Goal: Task Accomplishment & Management: Use online tool/utility

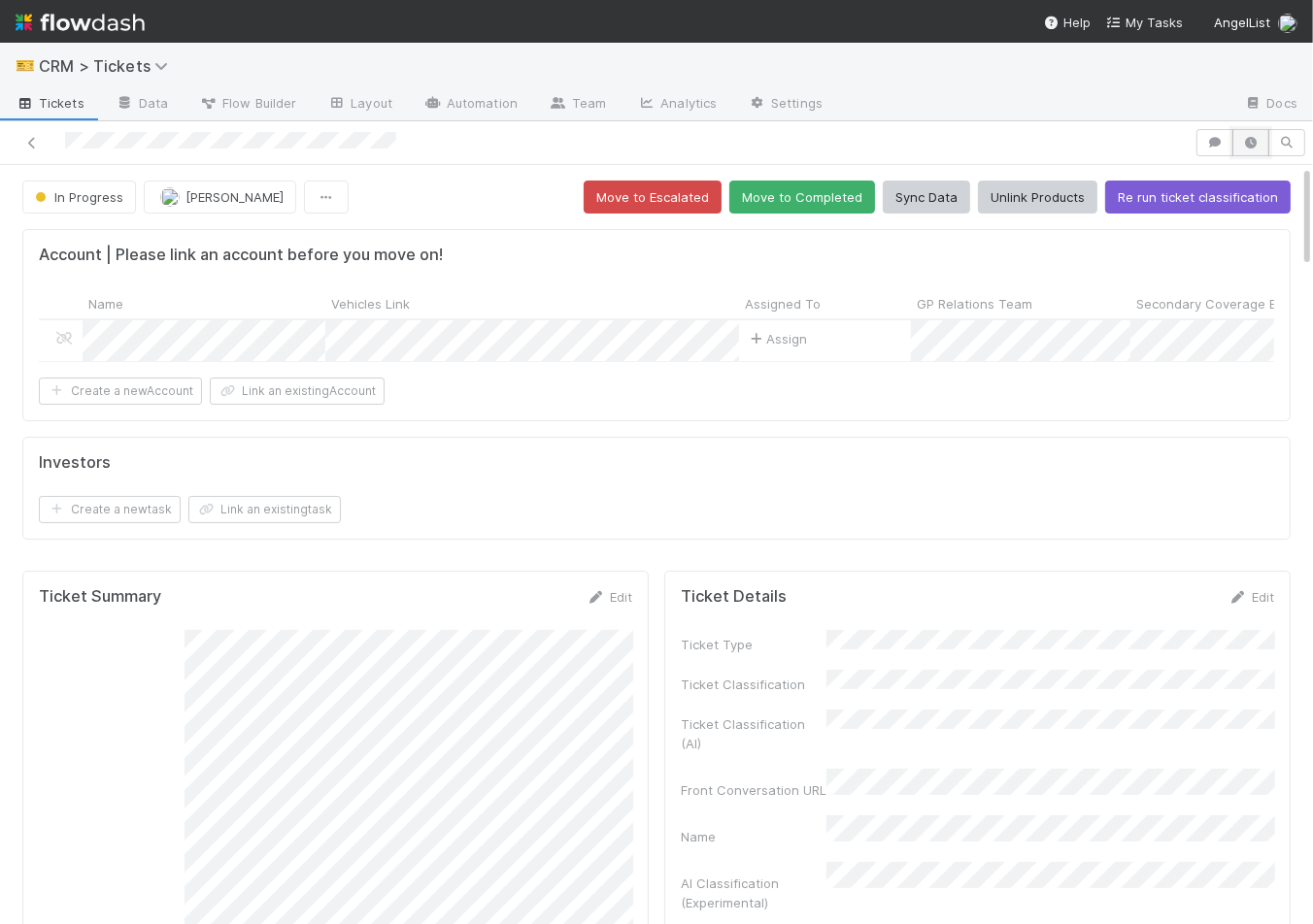
click at [1256, 146] on icon "button" at bounding box center [1250, 143] width 20 height 12
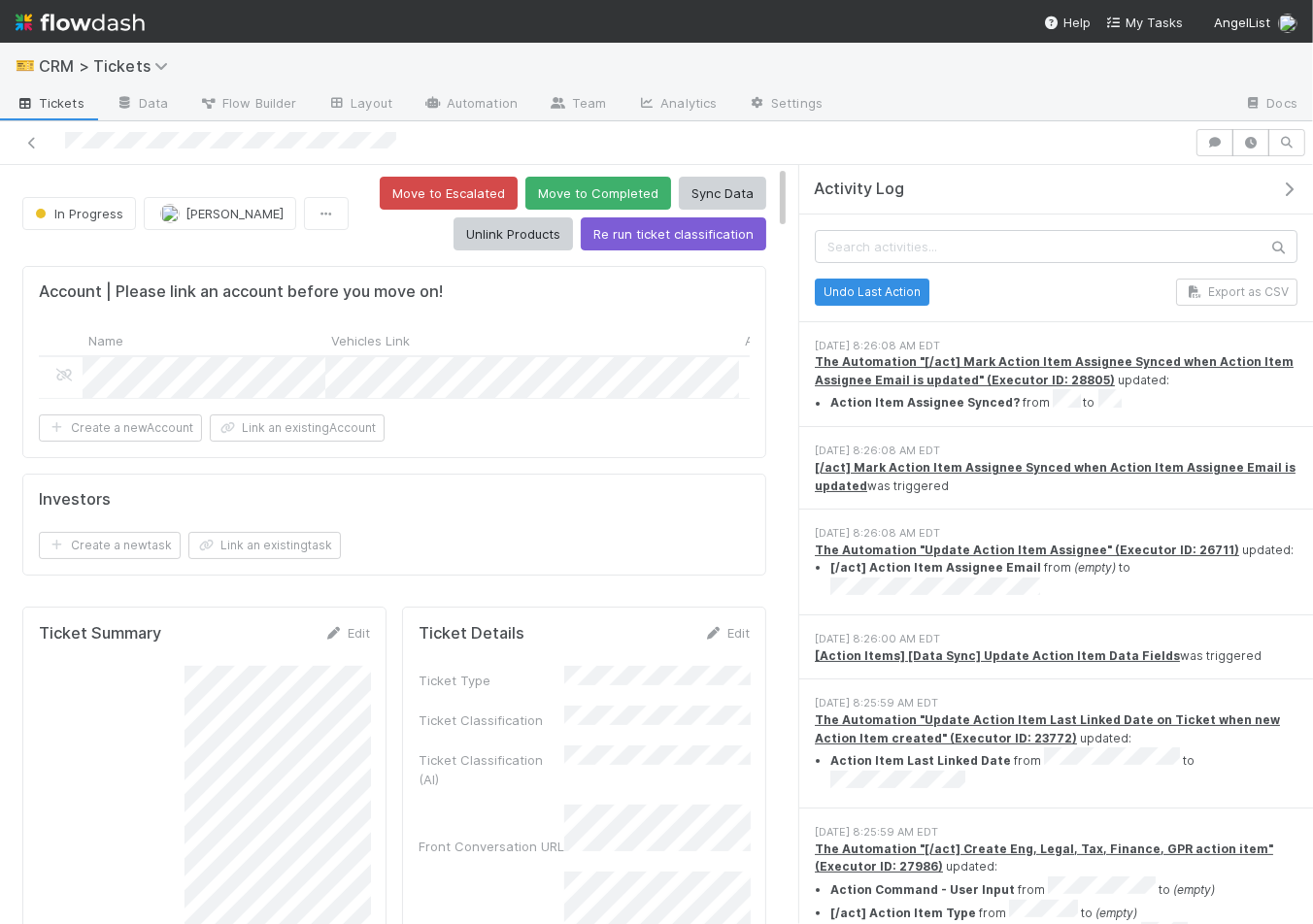
scroll to position [7865, 0]
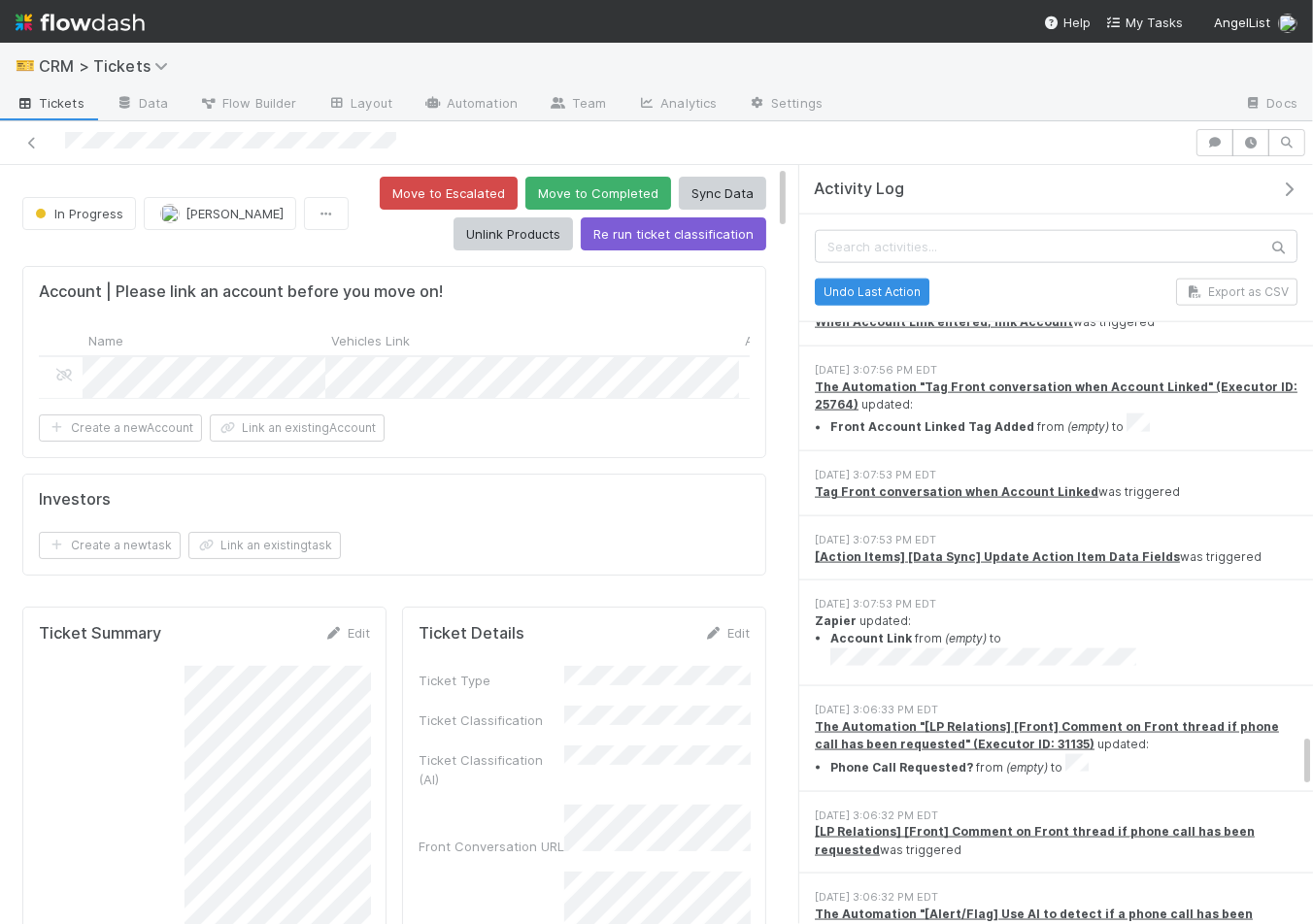
click at [432, 871] on div "Name" at bounding box center [583, 906] width 331 height 70
click at [462, 805] on div "Front Conversation URL" at bounding box center [583, 830] width 331 height 51
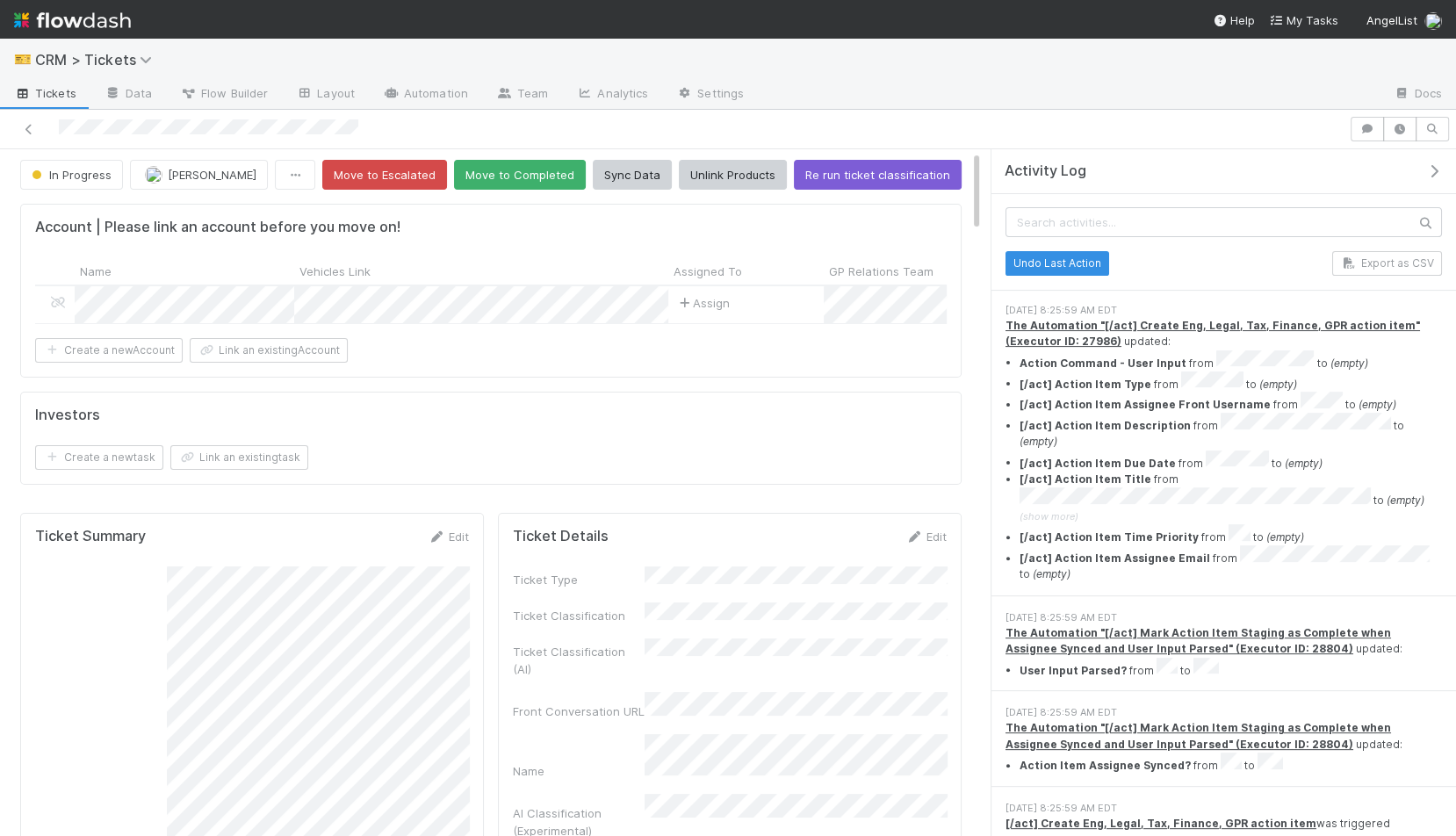
scroll to position [0, 0]
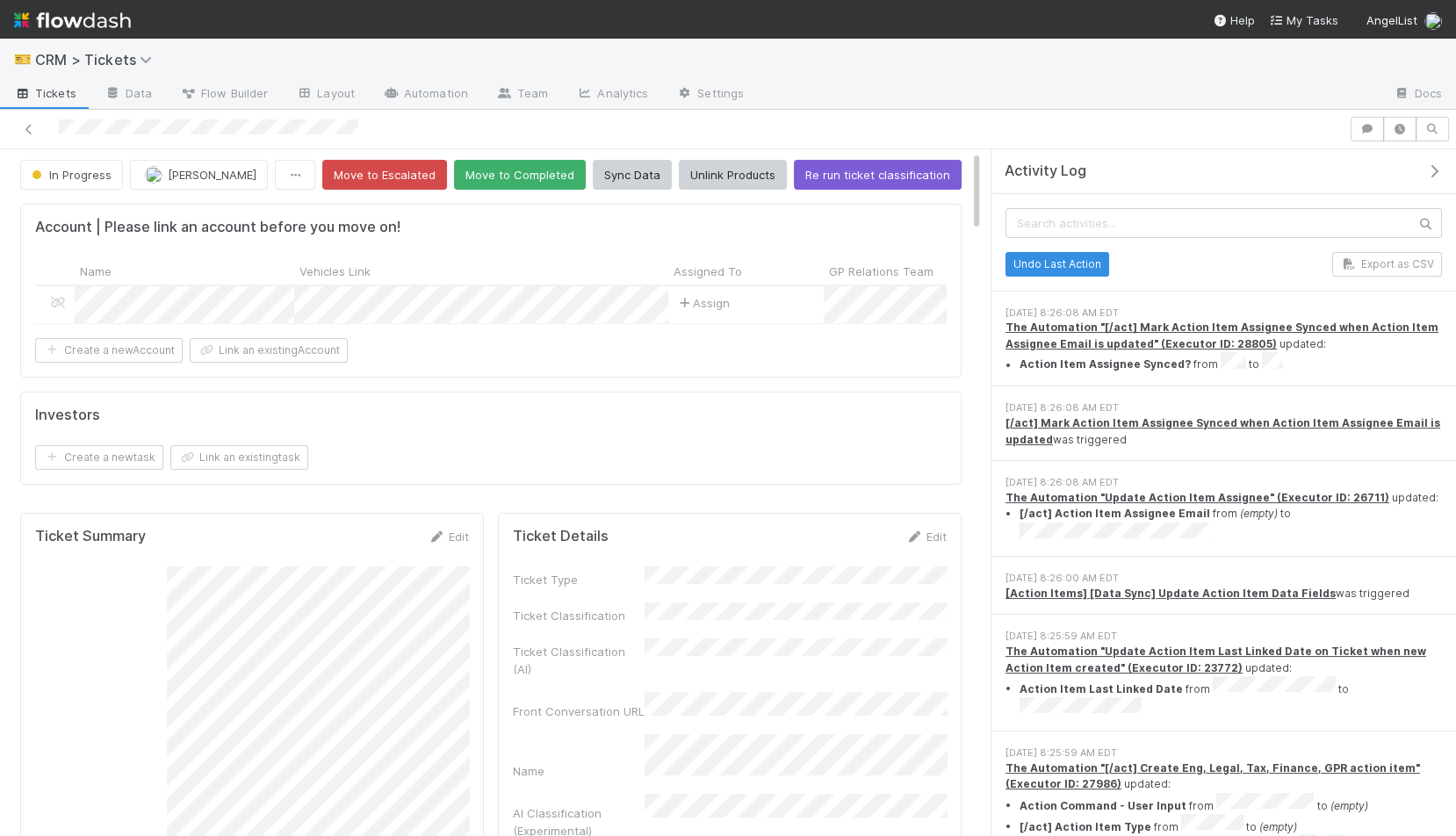
click at [1174, 183] on div "Activity Log" at bounding box center [1223, 172] width 465 height 45
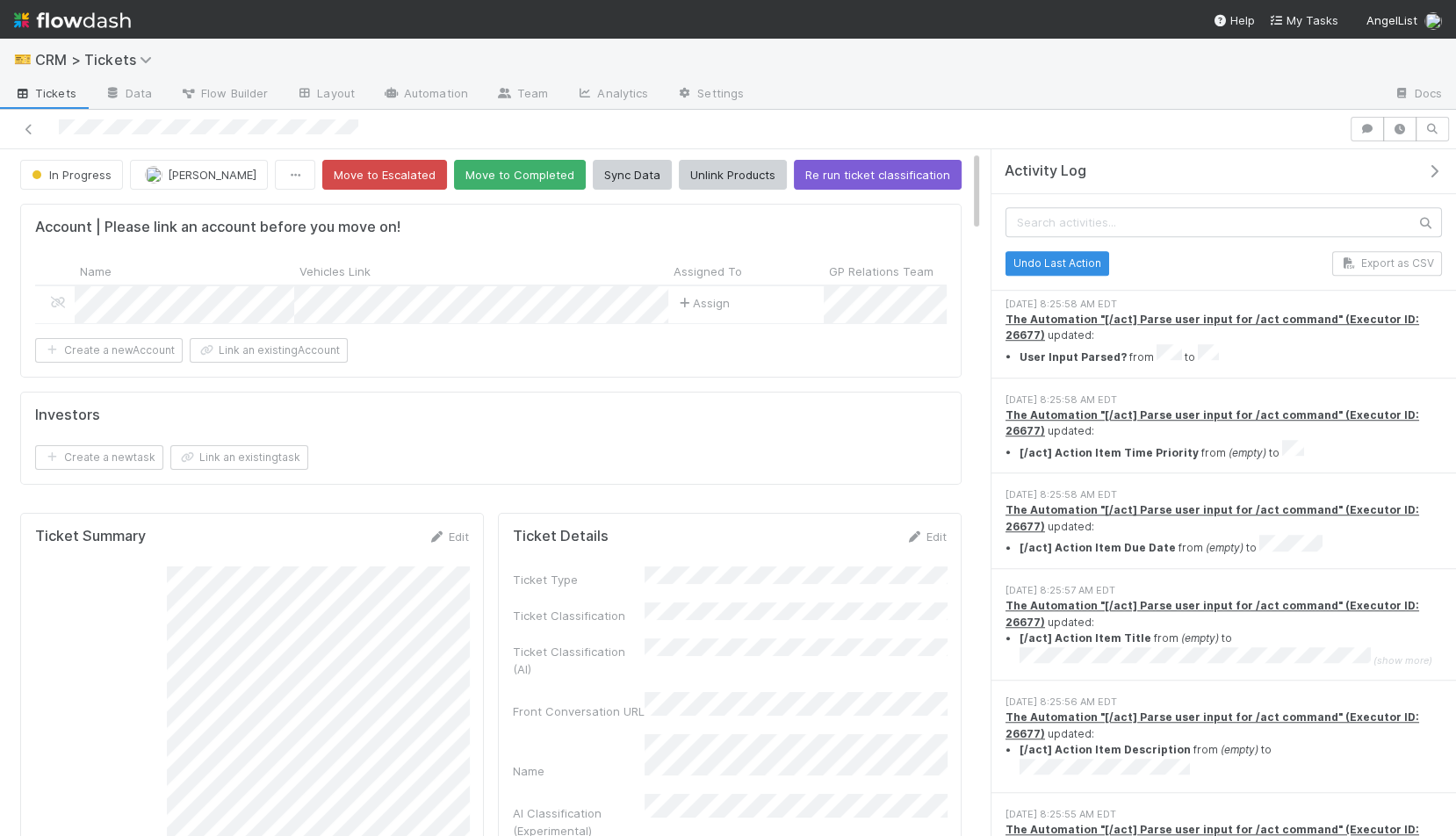
scroll to position [1216, 0]
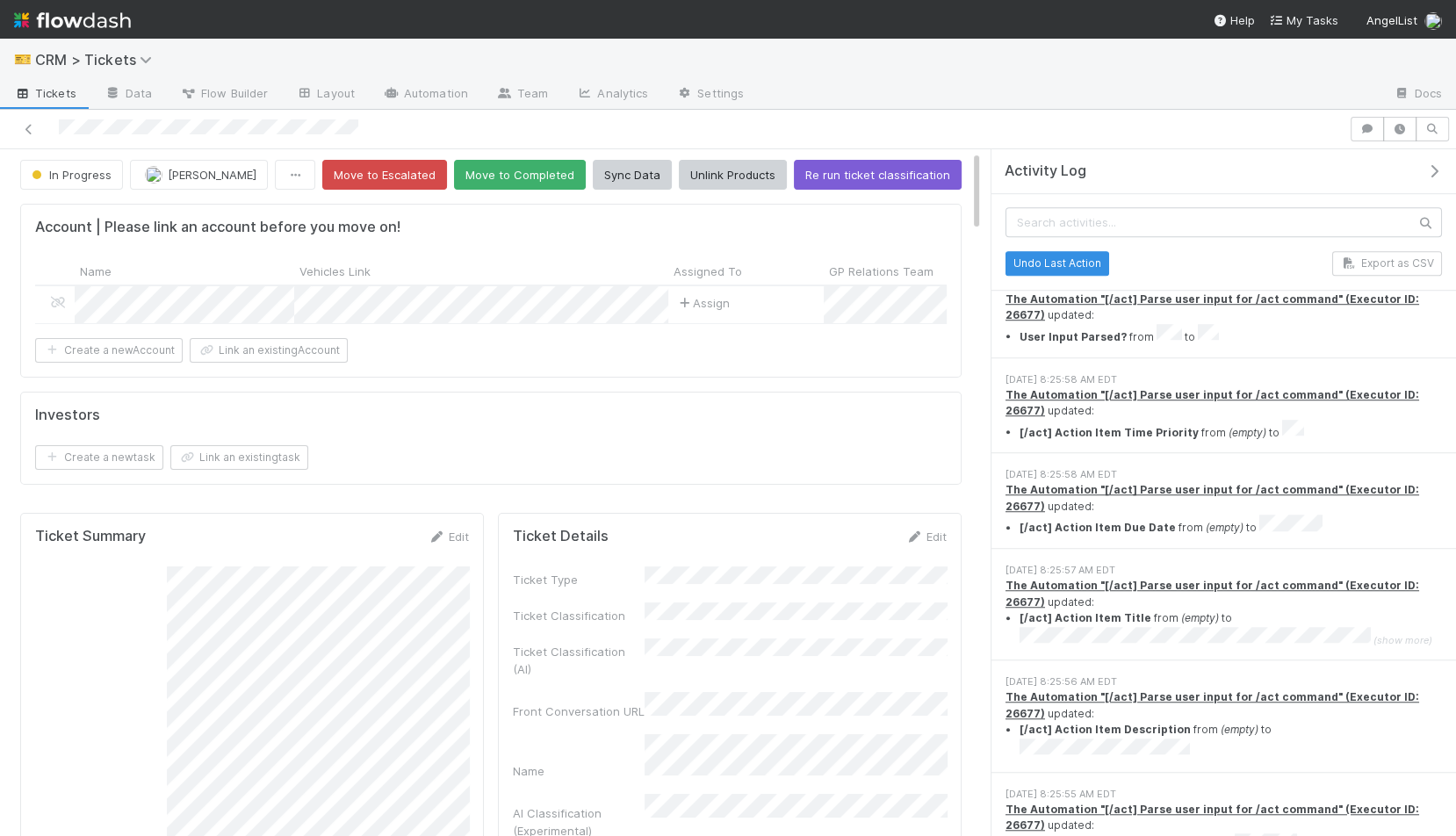
click at [1186, 425] on em "(empty)" at bounding box center [1247, 431] width 38 height 13
drag, startPoint x: 1237, startPoint y: 322, endPoint x: 1359, endPoint y: 322, distance: 122.0
click at [1186, 420] on li "[/act] Action Item Time Priority from (empty) to" at bounding box center [1230, 430] width 422 height 21
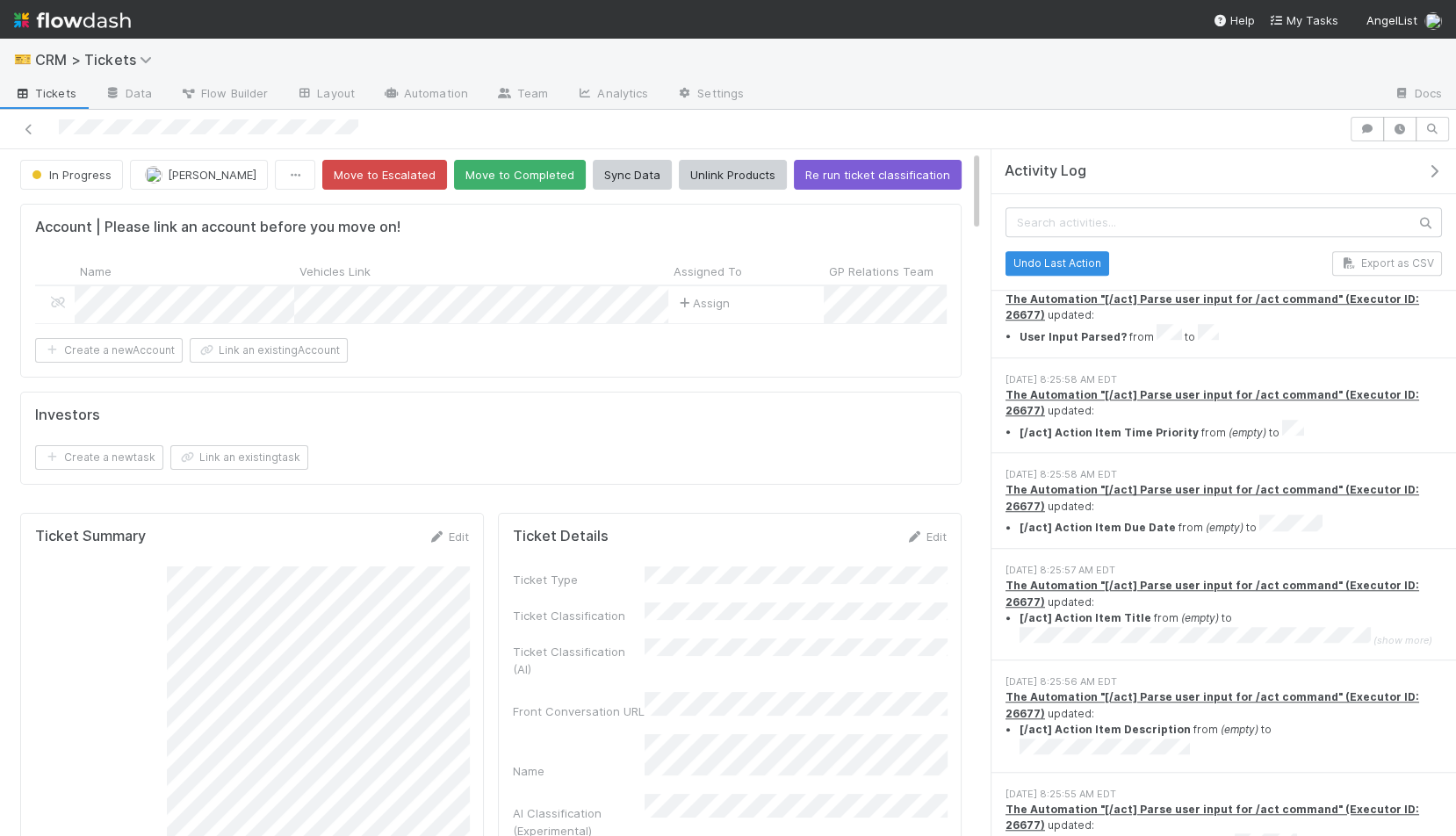
click at [1186, 420] on li "[/act] Action Item Time Priority from (empty) to" at bounding box center [1230, 430] width 422 height 21
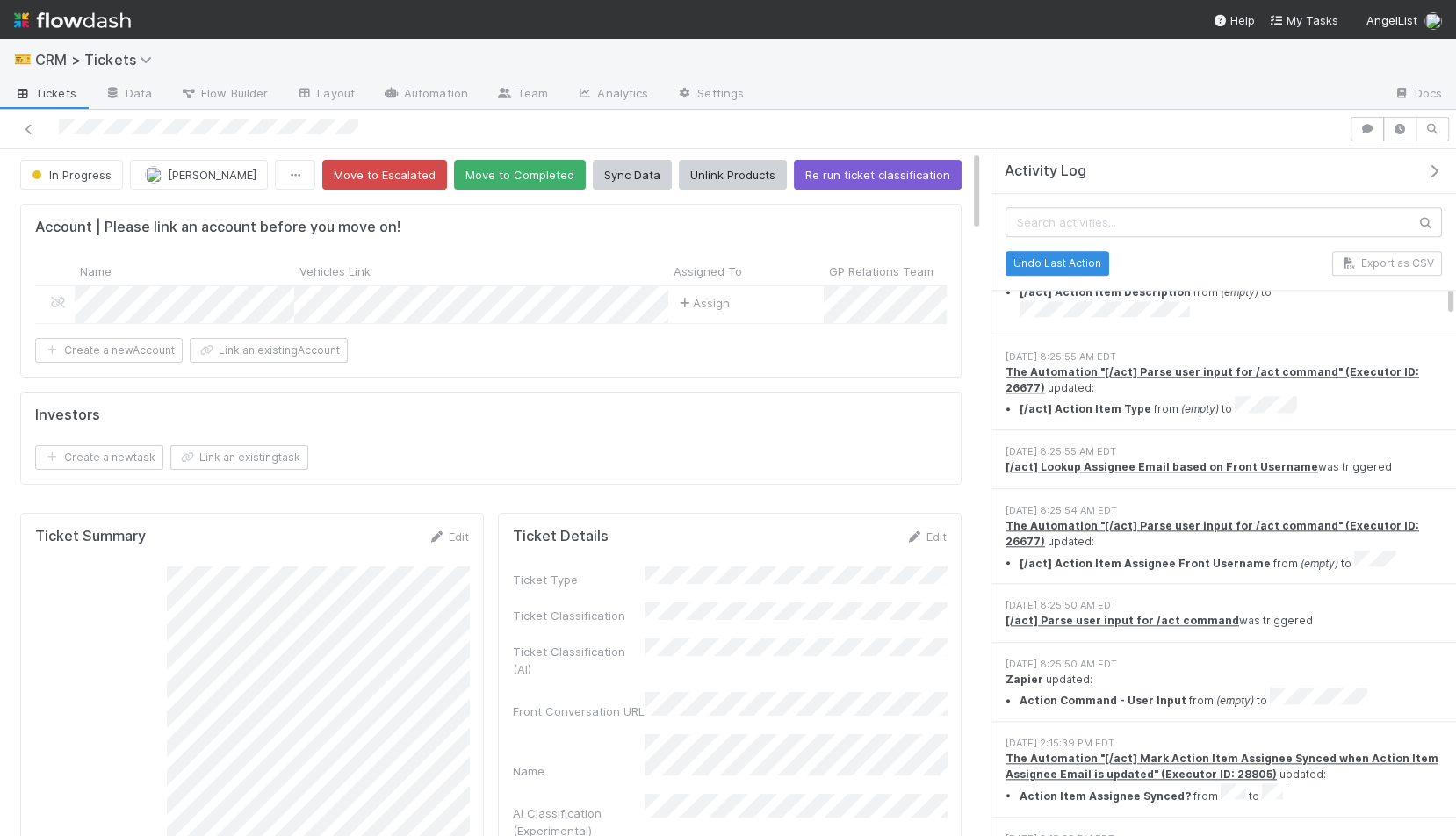
scroll to position [1655, 0]
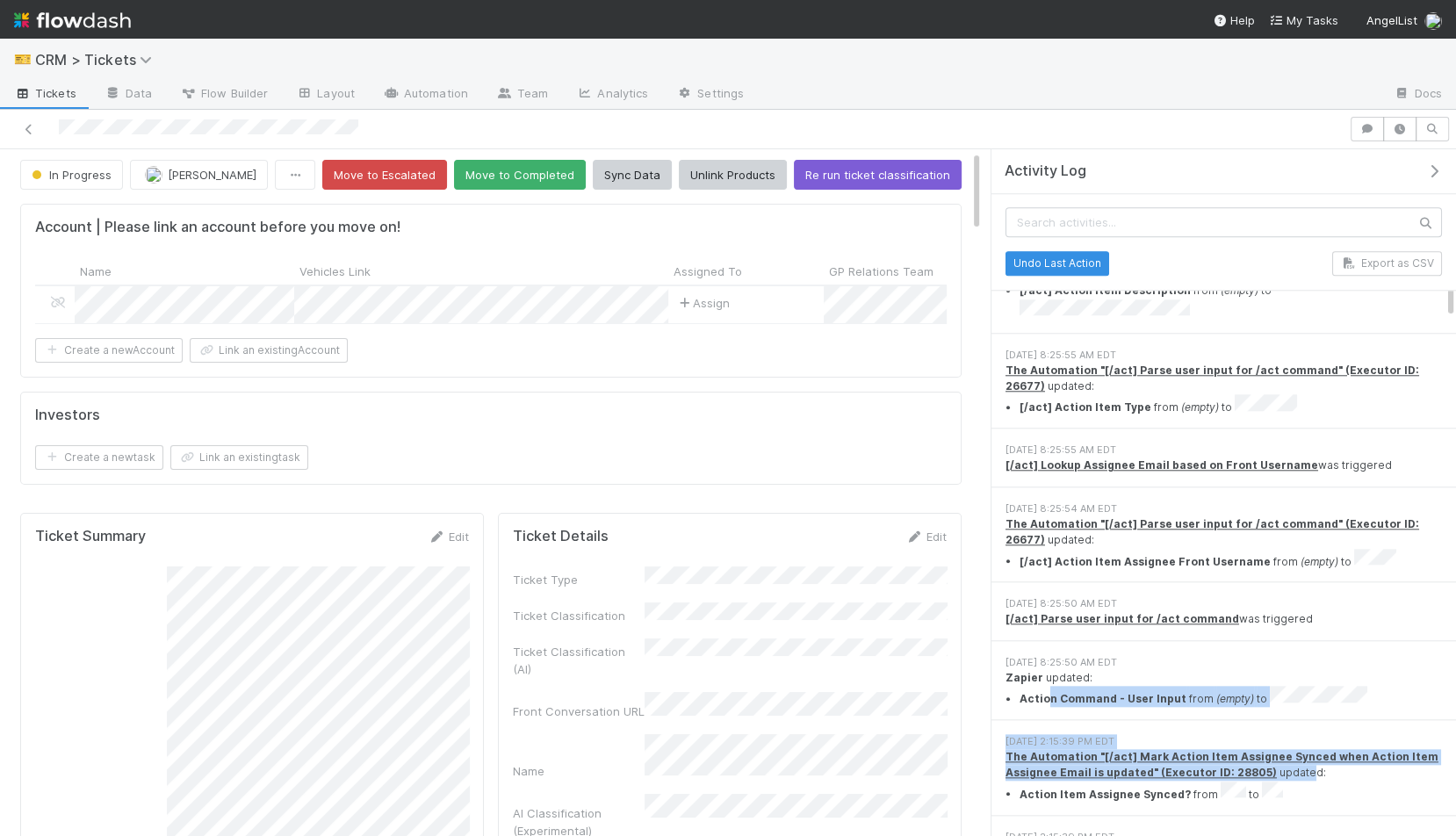
drag, startPoint x: 1043, startPoint y: 547, endPoint x: 1291, endPoint y: 615, distance: 257.2
click at [1186, 749] on div "The Automation "[/act] Mark Action Item Assignee Synced when Action Item Assign…" at bounding box center [1222, 776] width 436 height 54
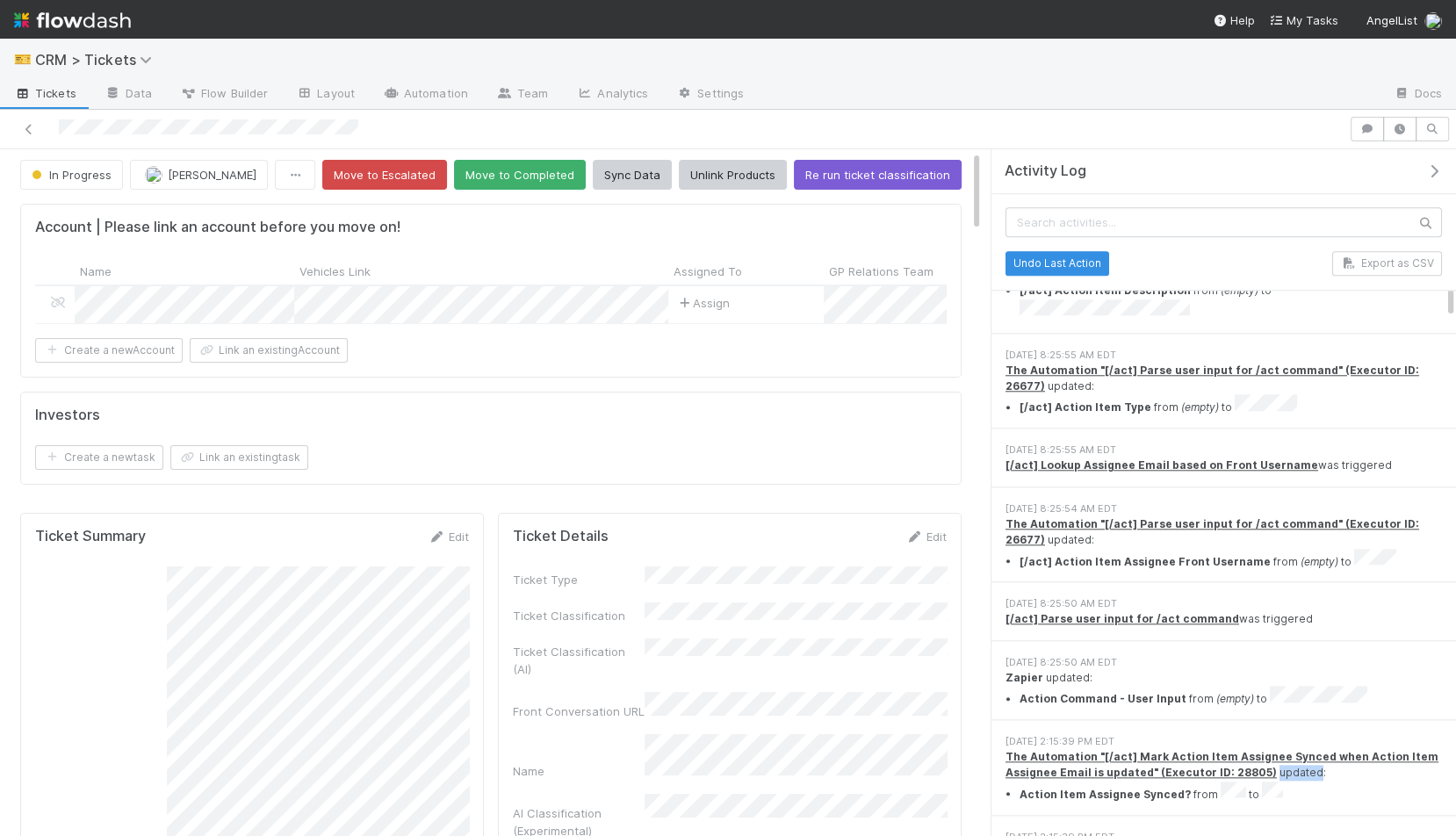
click at [1186, 749] on div "The Automation "[/act] Mark Action Item Assignee Synced when Action Item Assign…" at bounding box center [1222, 776] width 436 height 54
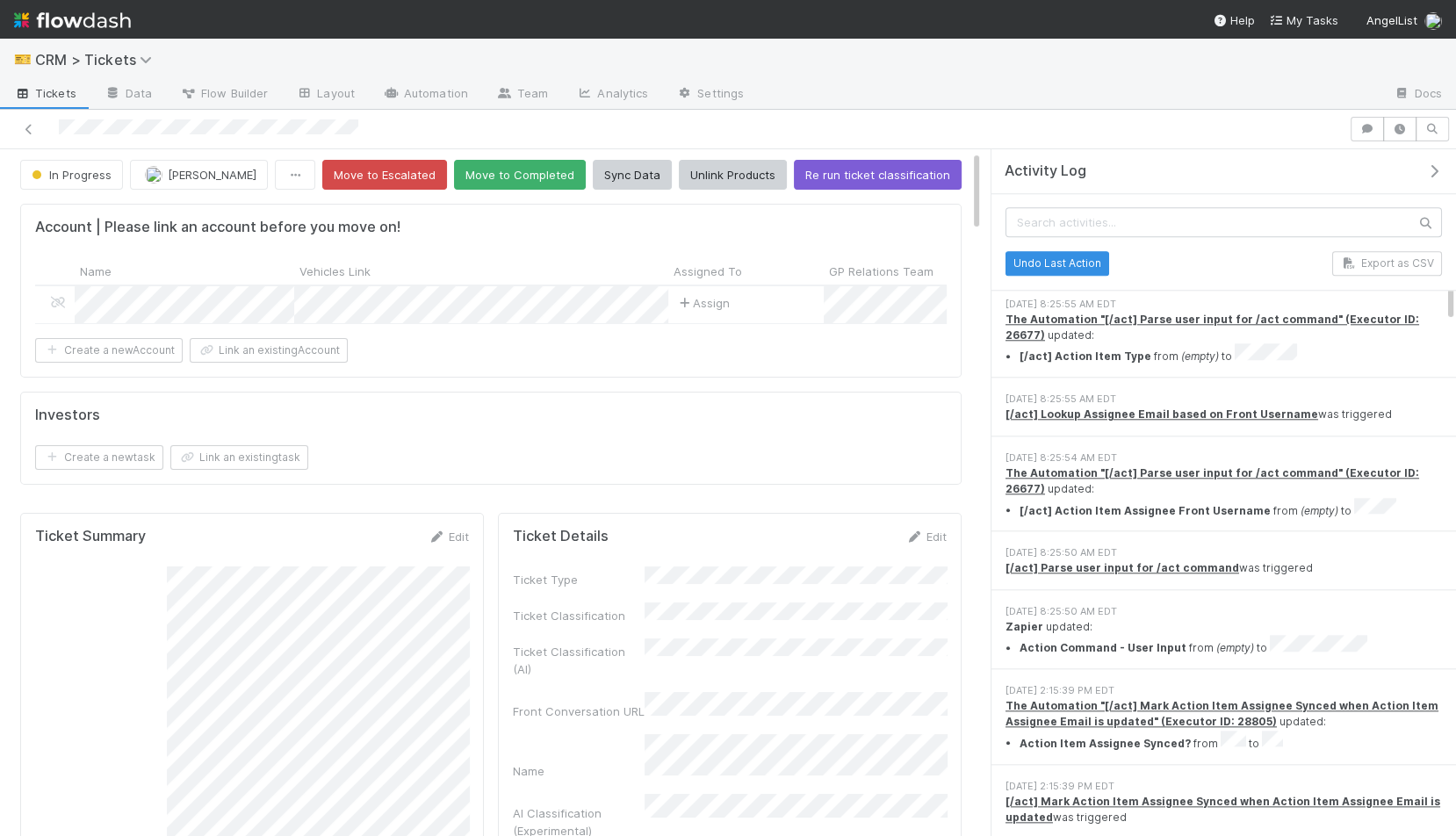
scroll to position [1728, 0]
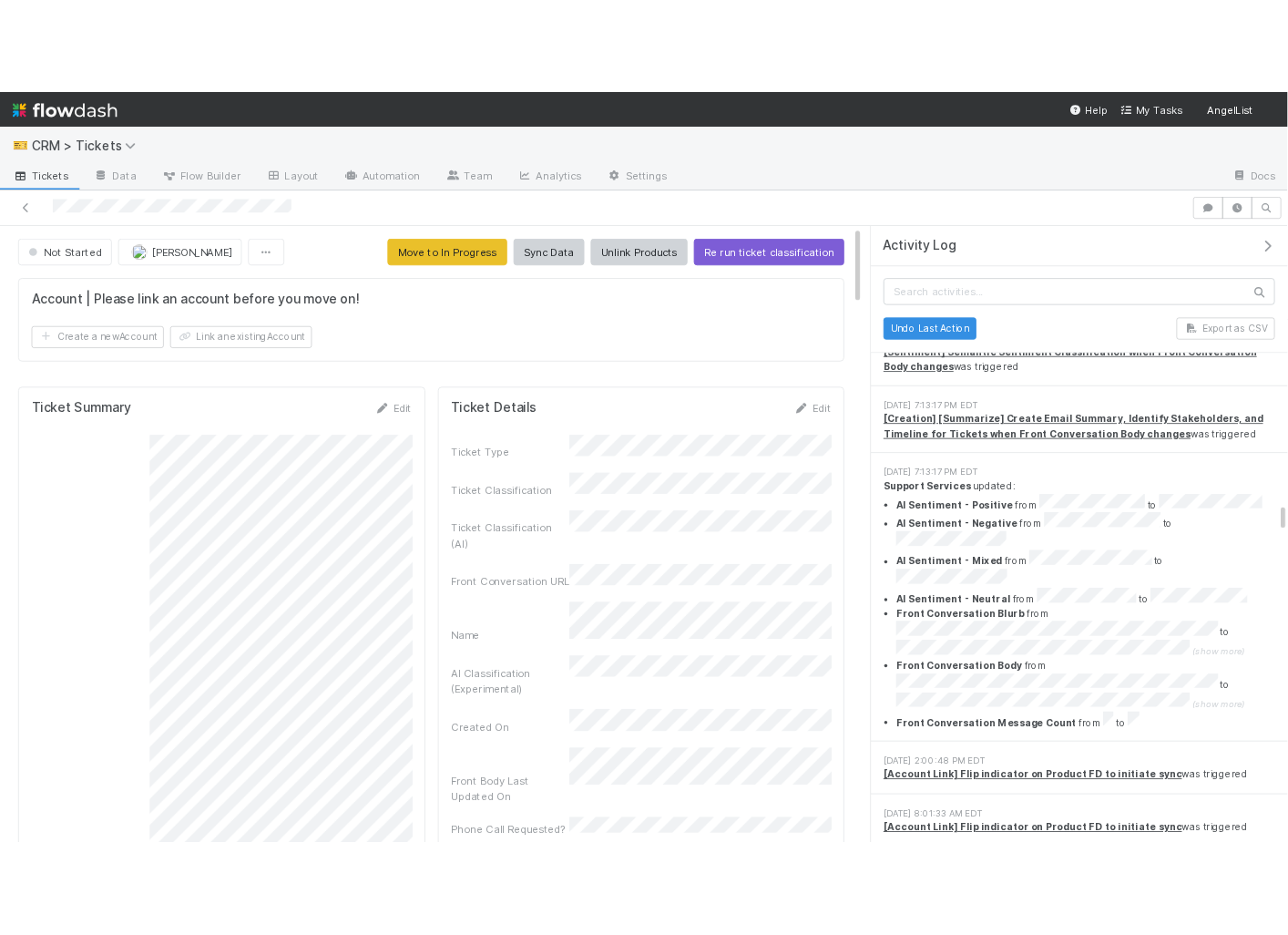
scroll to position [9042, 0]
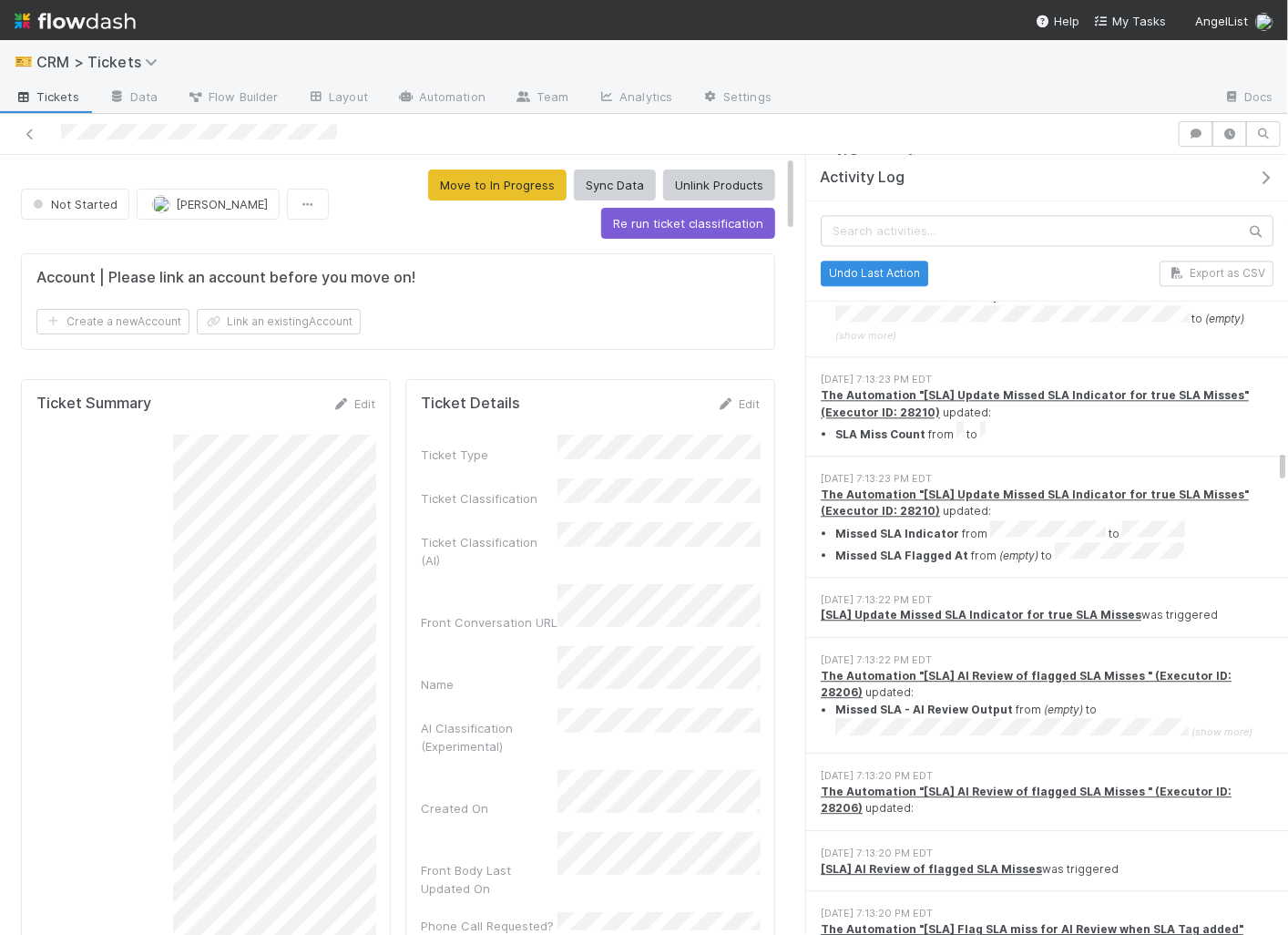
scroll to position [7529, 0]
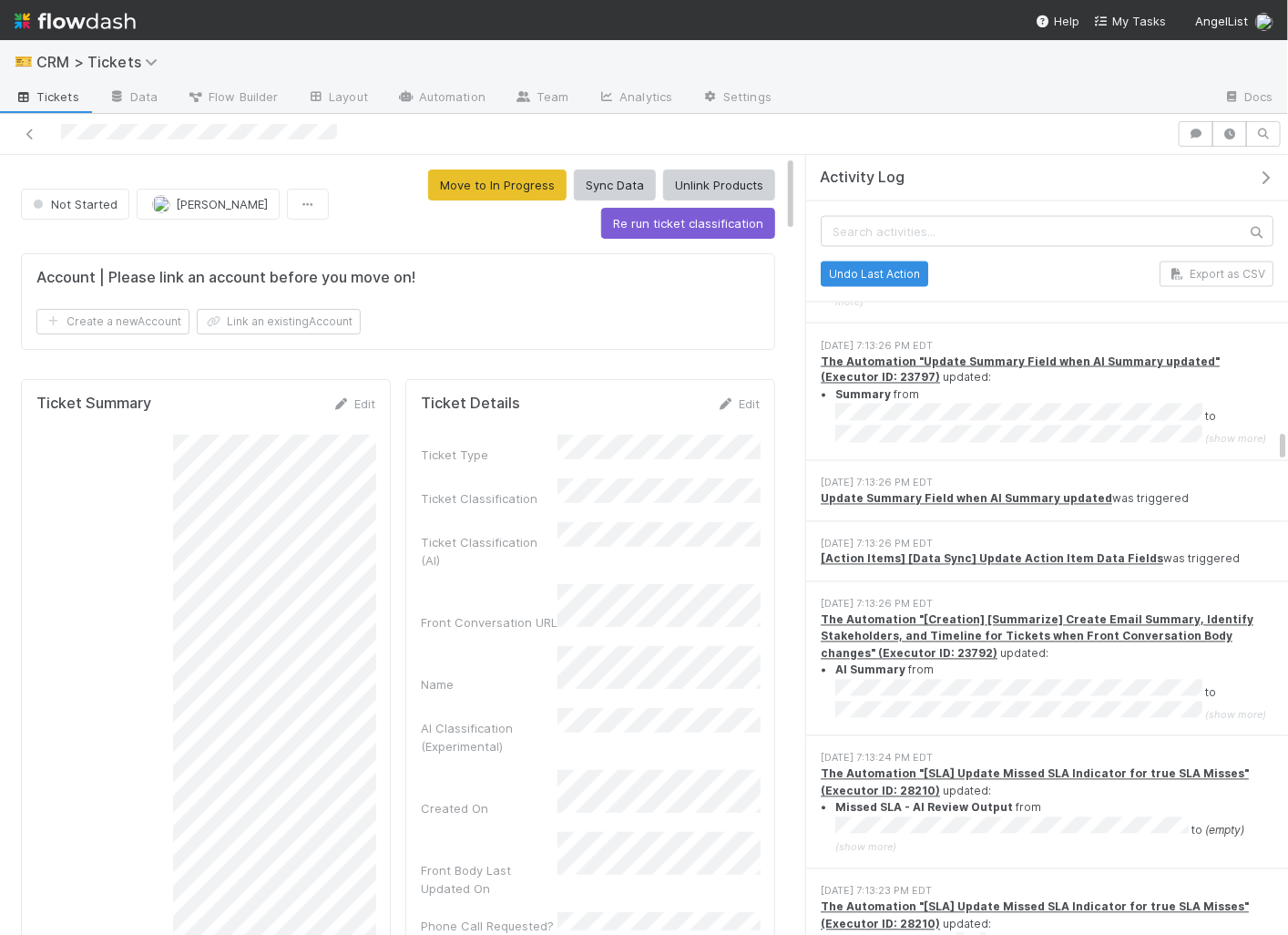
scroll to position [7018, 0]
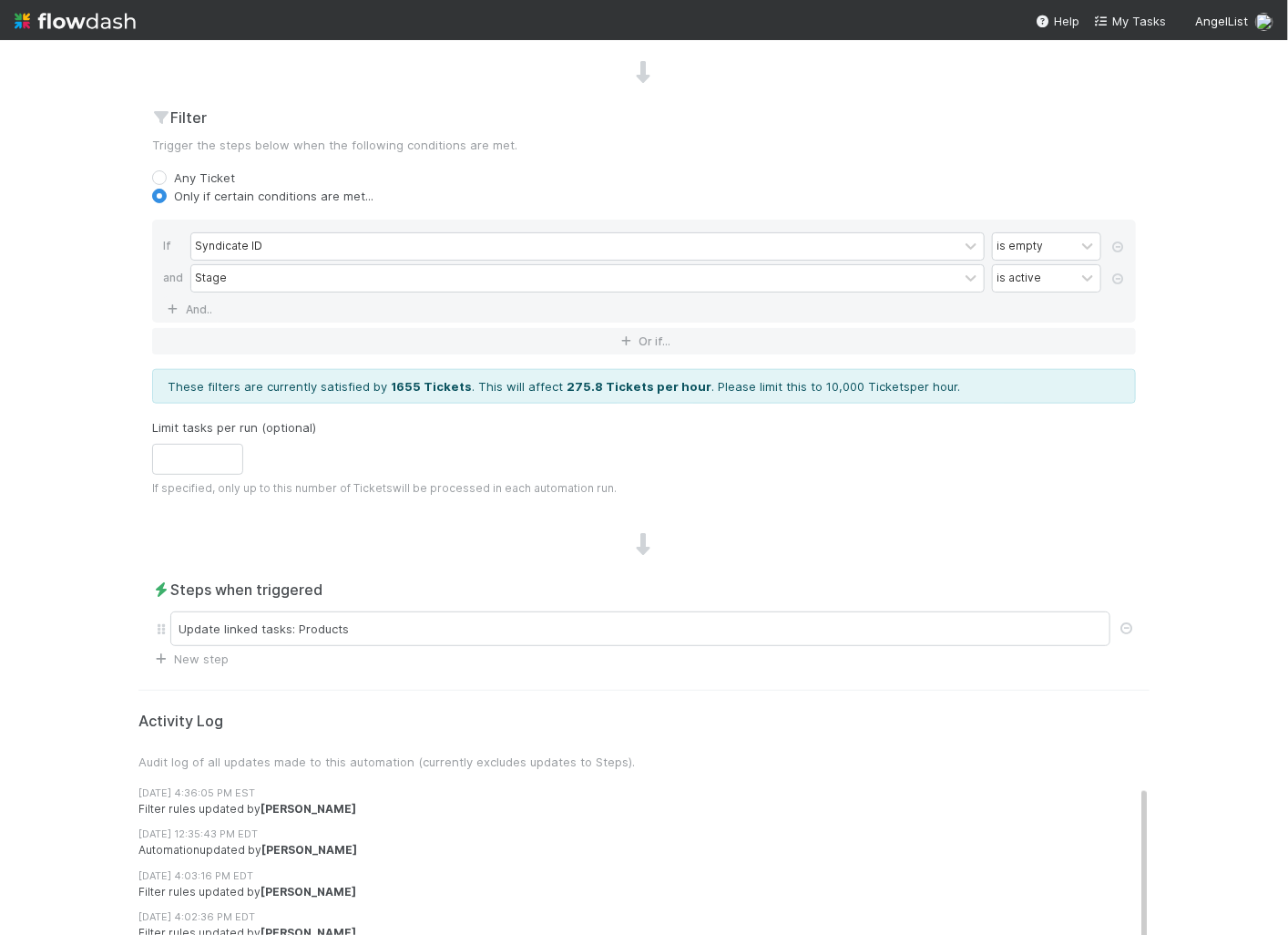
scroll to position [667, 0]
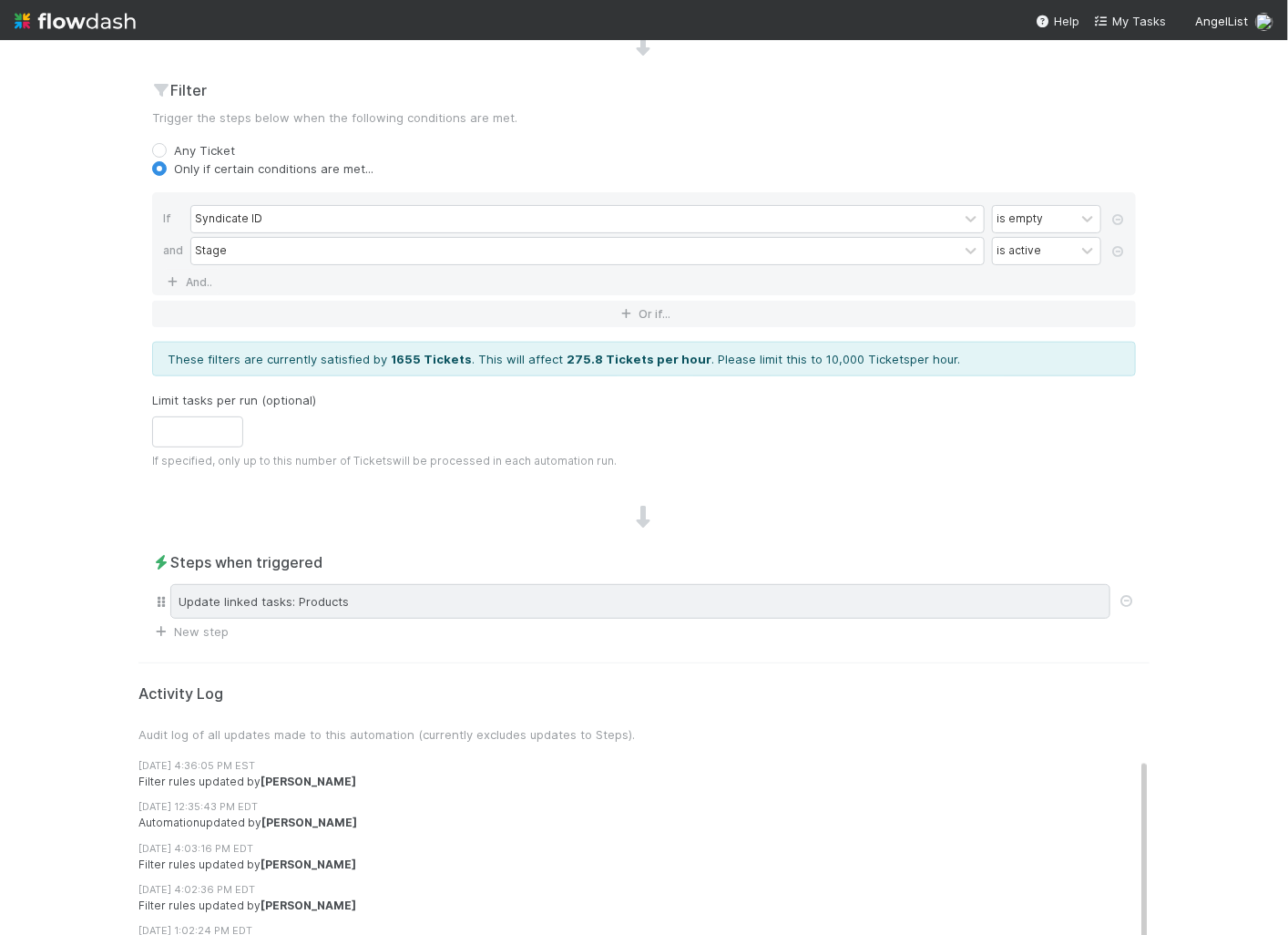
click at [420, 607] on div "Update linked tasks: Products" at bounding box center [641, 601] width 940 height 35
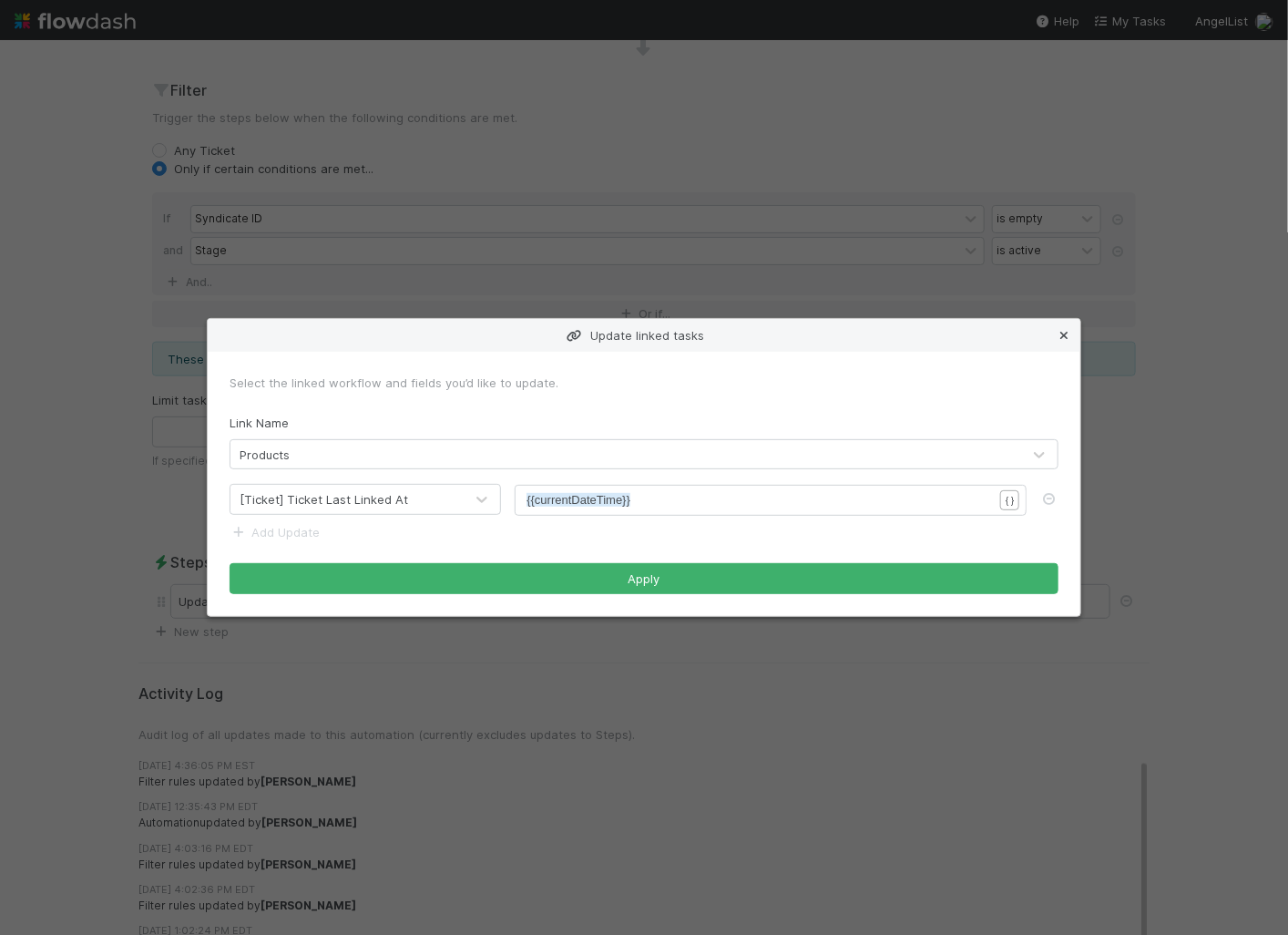
click at [1067, 334] on icon at bounding box center [1064, 336] width 19 height 12
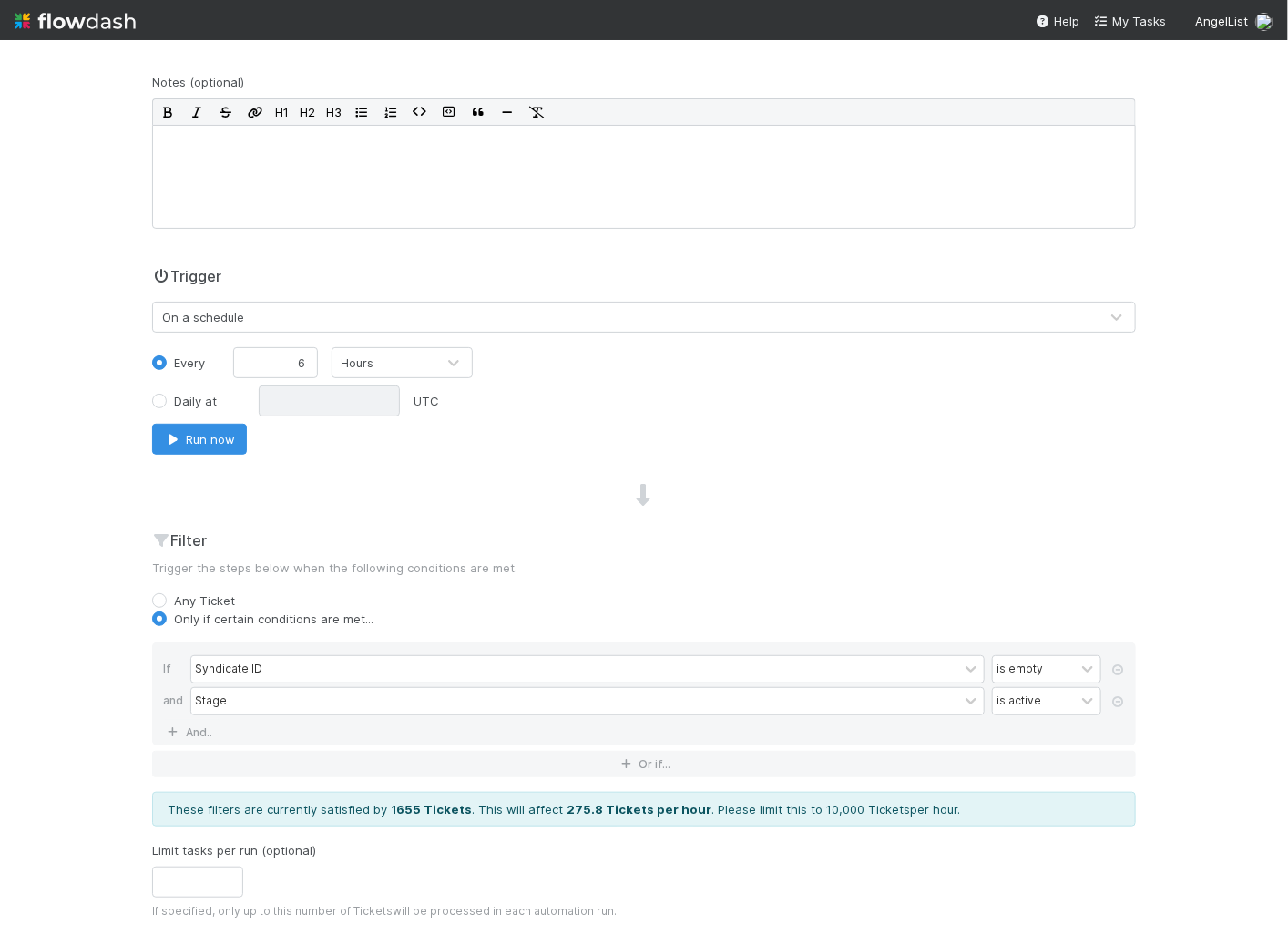
scroll to position [0, 0]
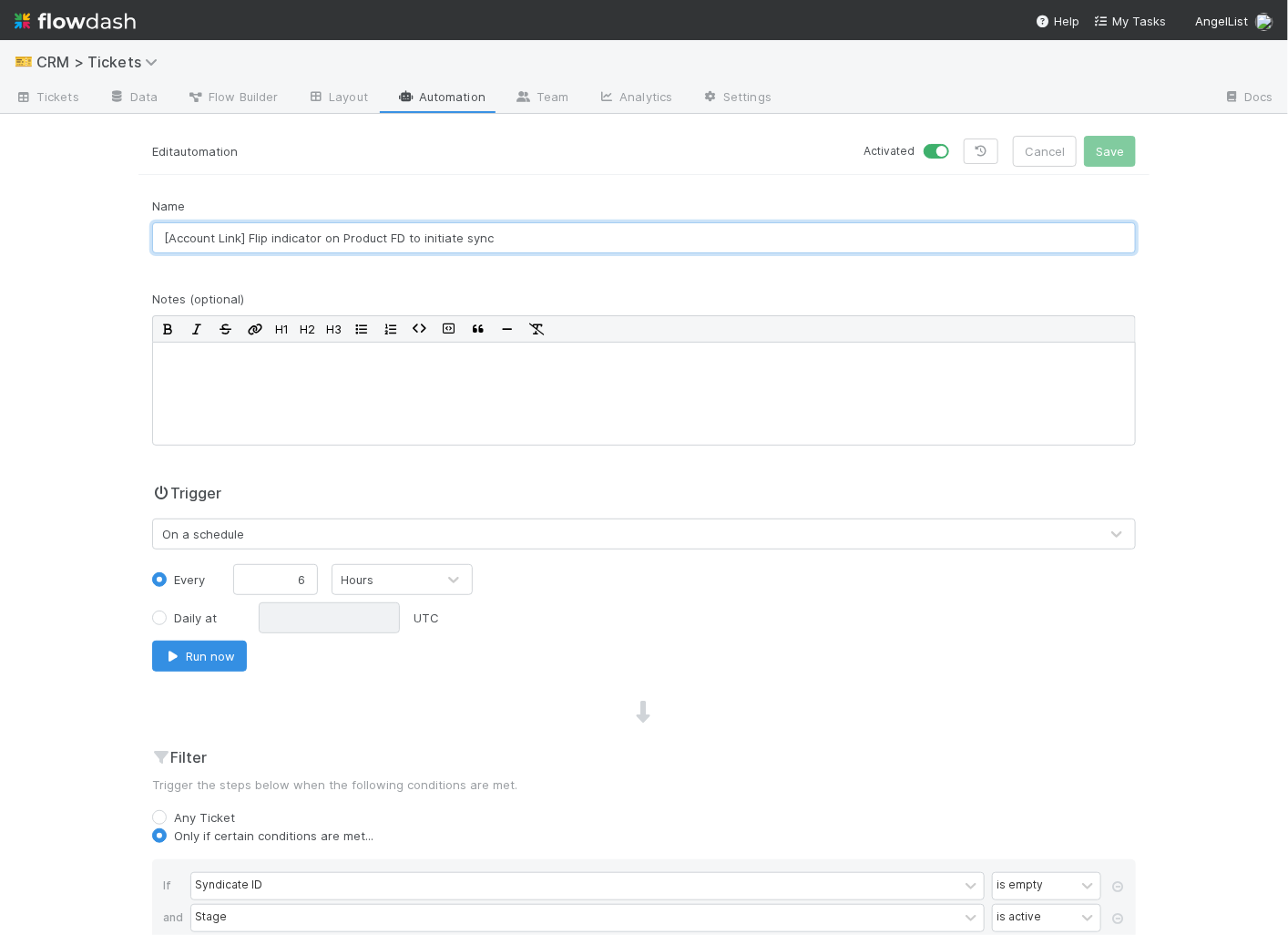
drag, startPoint x: 266, startPoint y: 248, endPoint x: 475, endPoint y: 239, distance: 209.2
click at [475, 239] on input "[Account Link] Flip indicator on Product FD to initiate sync" at bounding box center [644, 237] width 984 height 31
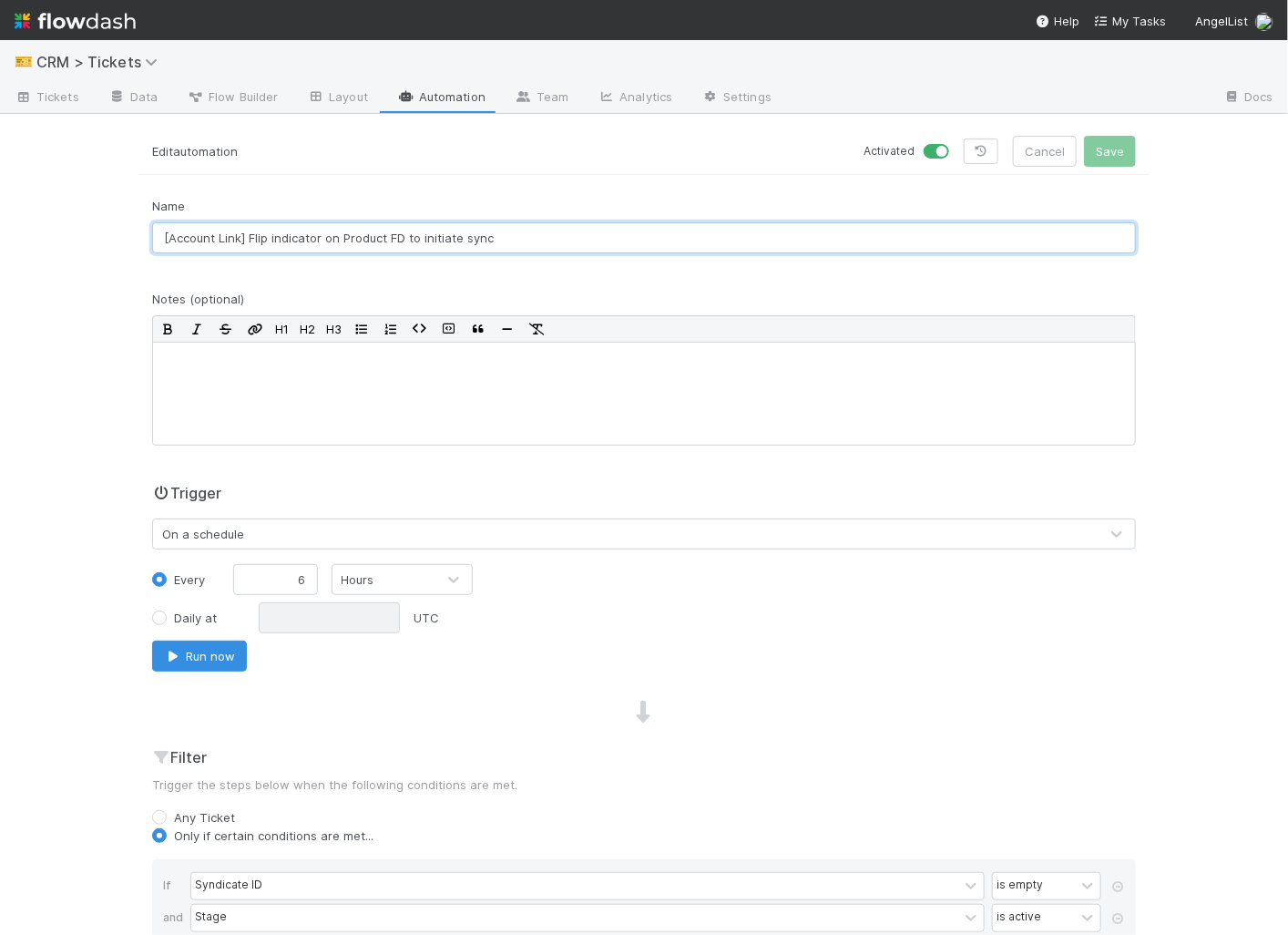
click at [488, 239] on input "[Account Link] Flip indicator on Product FD to initiate sync" at bounding box center [644, 237] width 984 height 31
click at [427, 103] on link "Automation" at bounding box center [441, 98] width 118 height 29
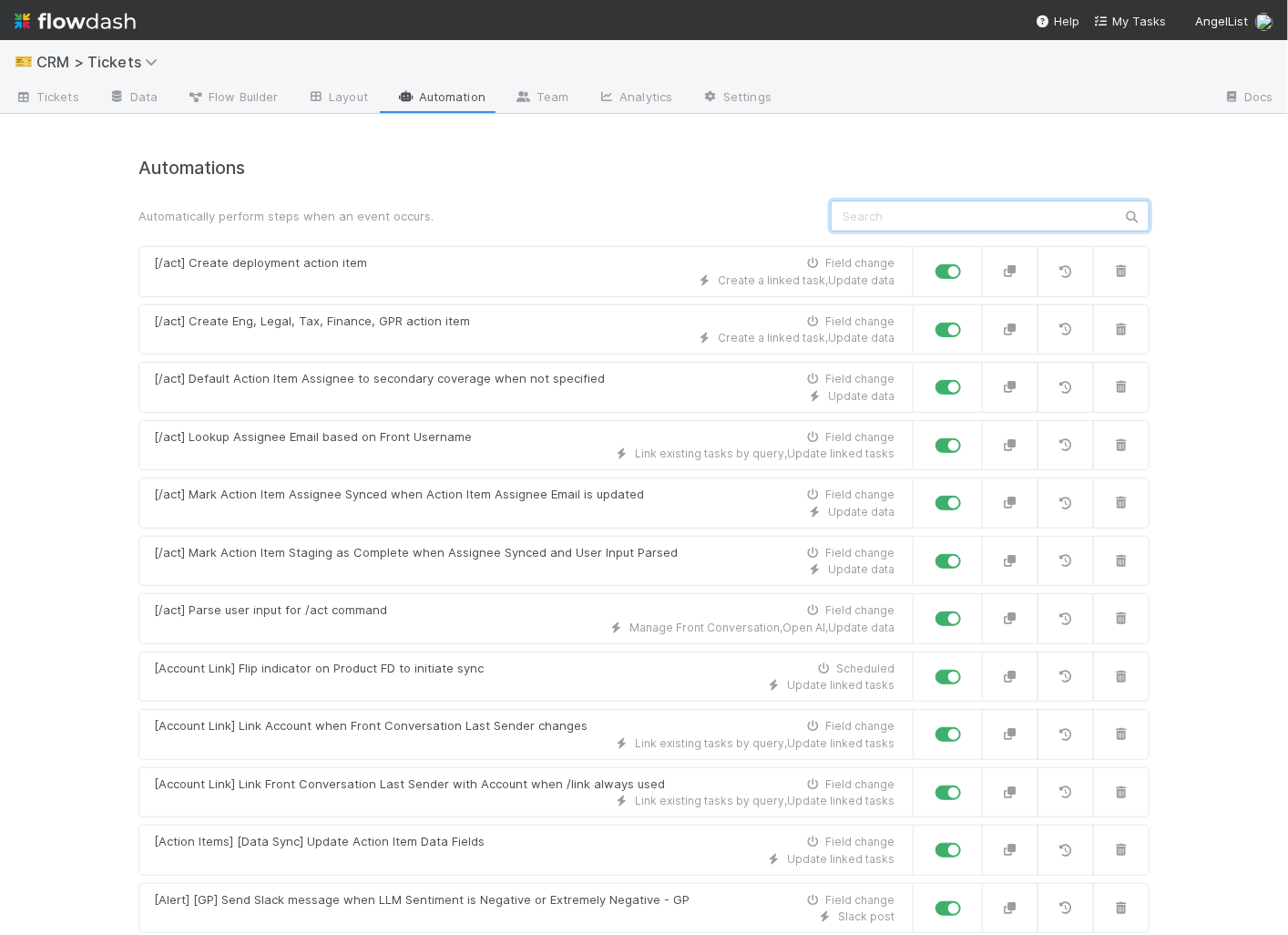
click at [878, 216] on input "text" at bounding box center [990, 216] width 319 height 31
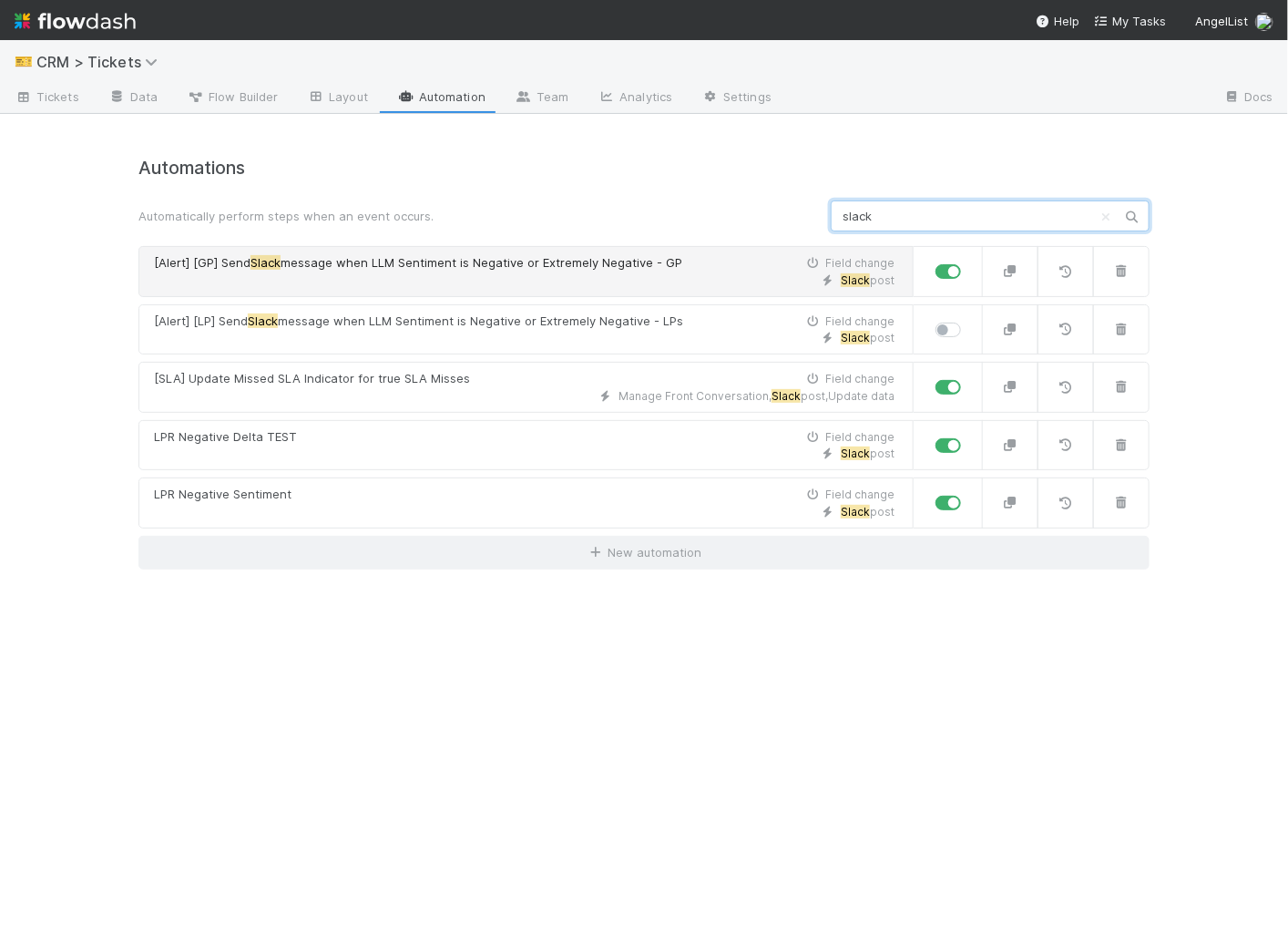
type input "slack"
click at [561, 295] on link "[Alert] [GP] Send Slack message when LLM Sentiment is Negative or Extremely Neg…" at bounding box center [525, 272] width 775 height 51
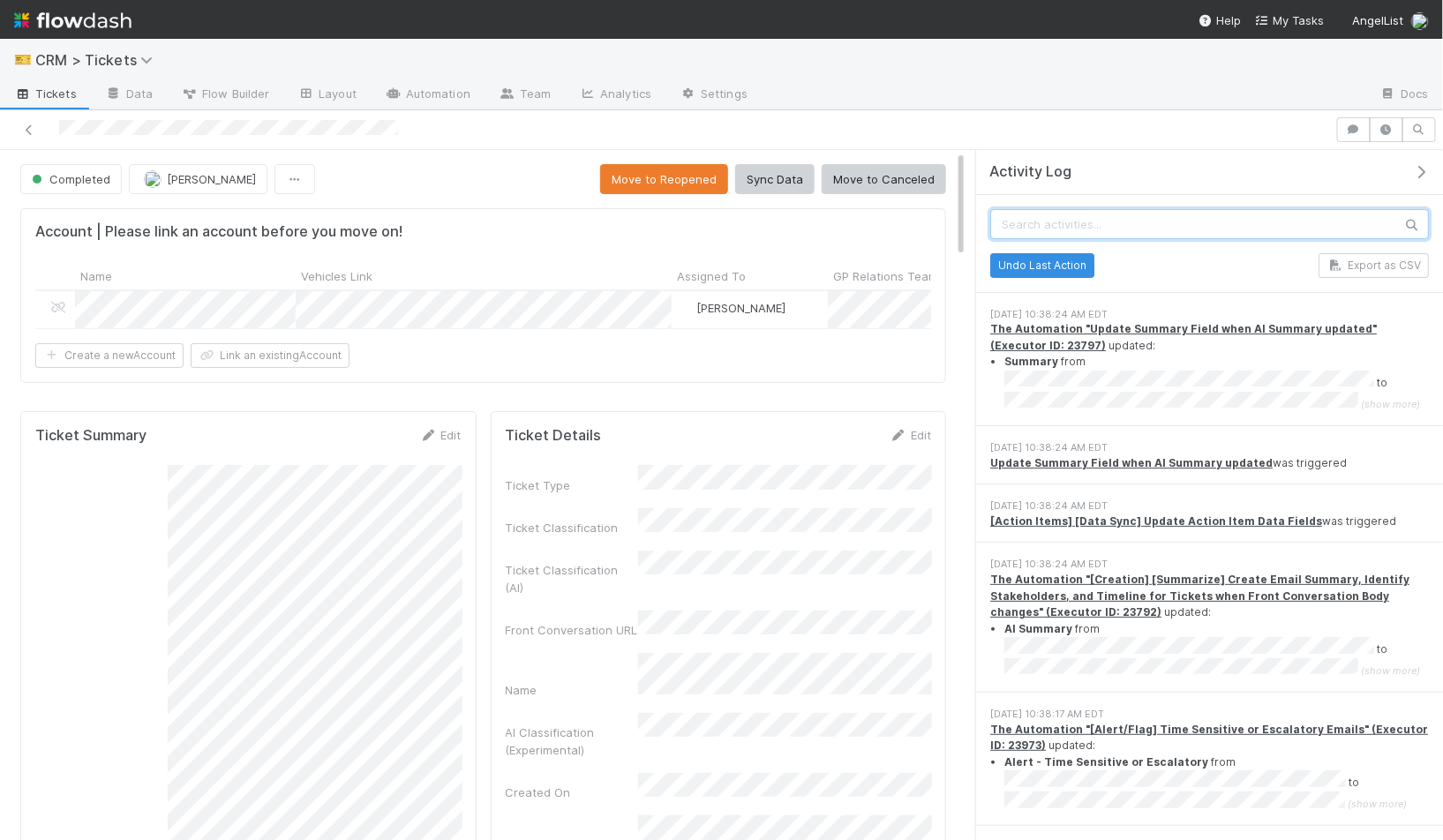
click at [1057, 229] on input "text" at bounding box center [1209, 224] width 438 height 30
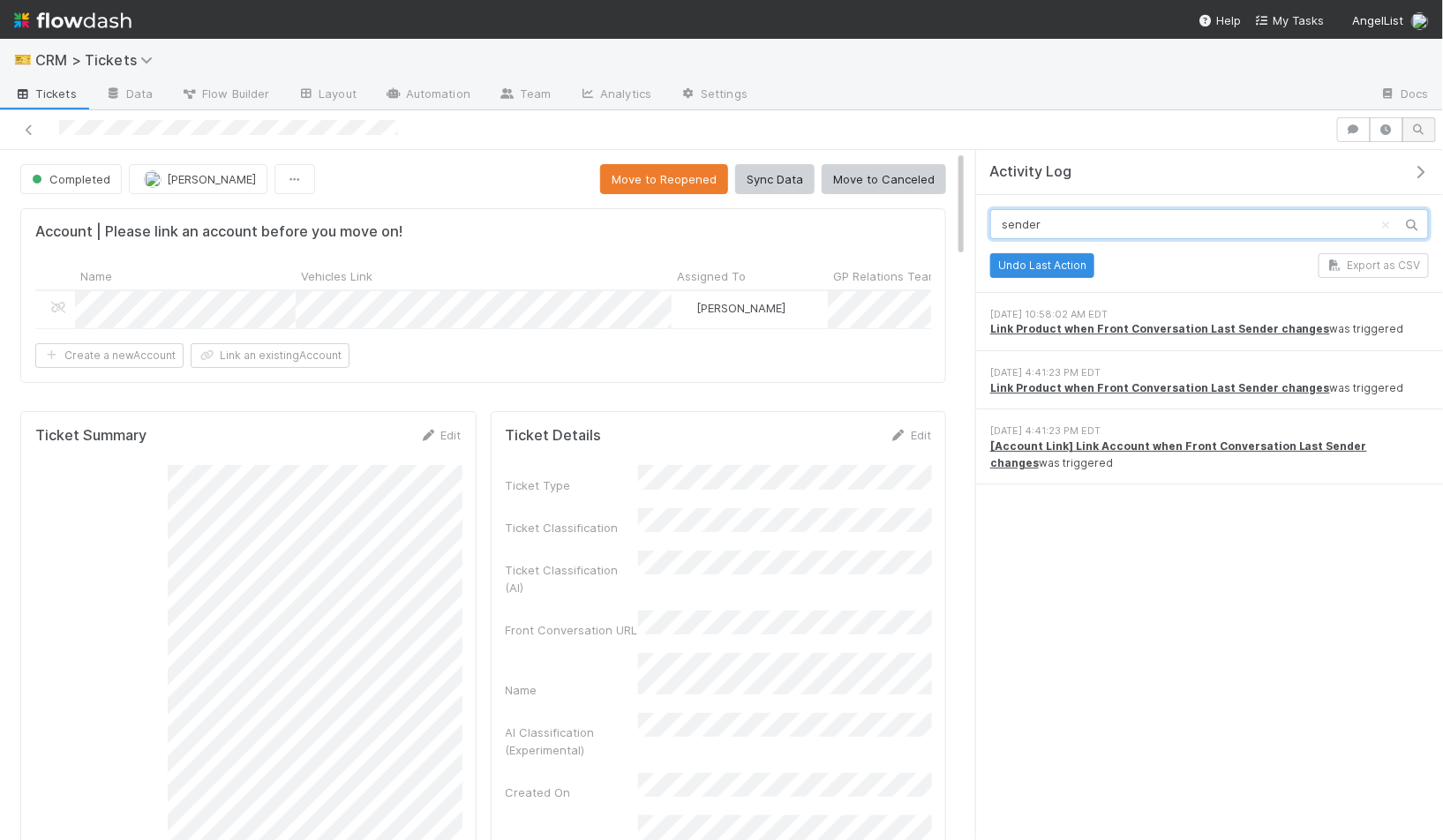
type input "sender"
click at [1420, 138] on button "button" at bounding box center [1419, 129] width 33 height 24
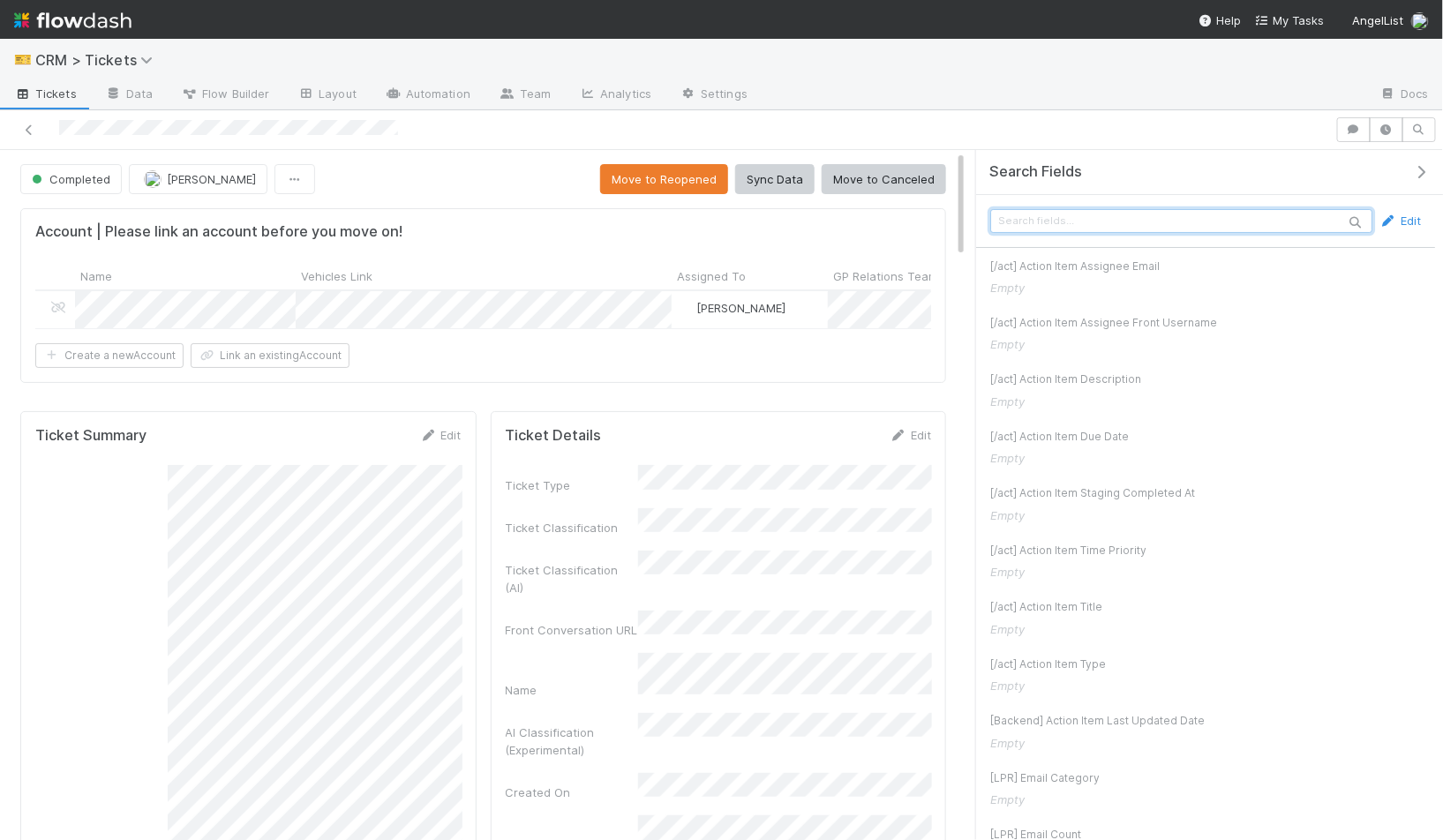
click at [1271, 214] on input "text" at bounding box center [1181, 221] width 382 height 23
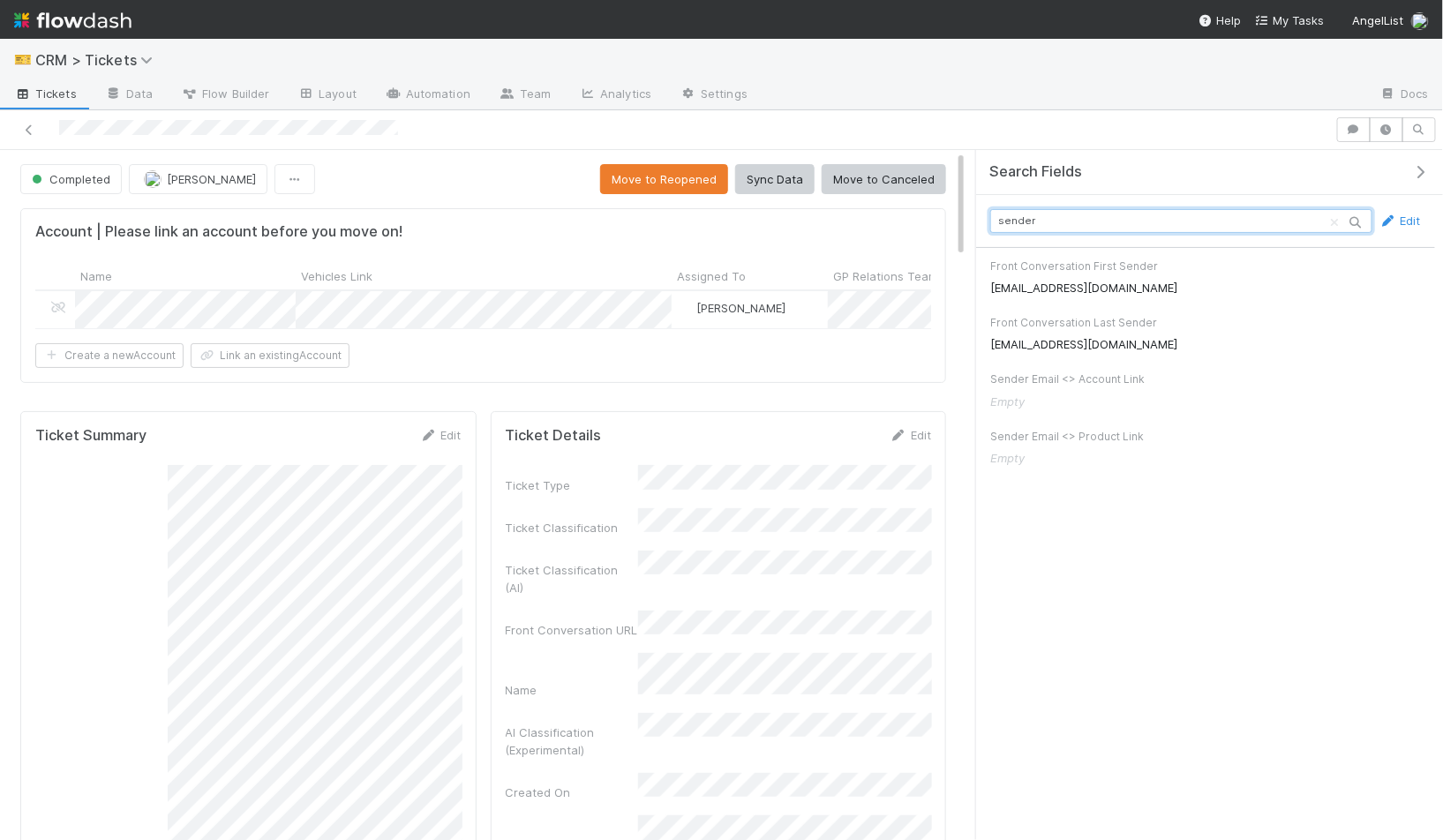
type input "sender"
click at [1398, 124] on button "button" at bounding box center [1386, 129] width 33 height 24
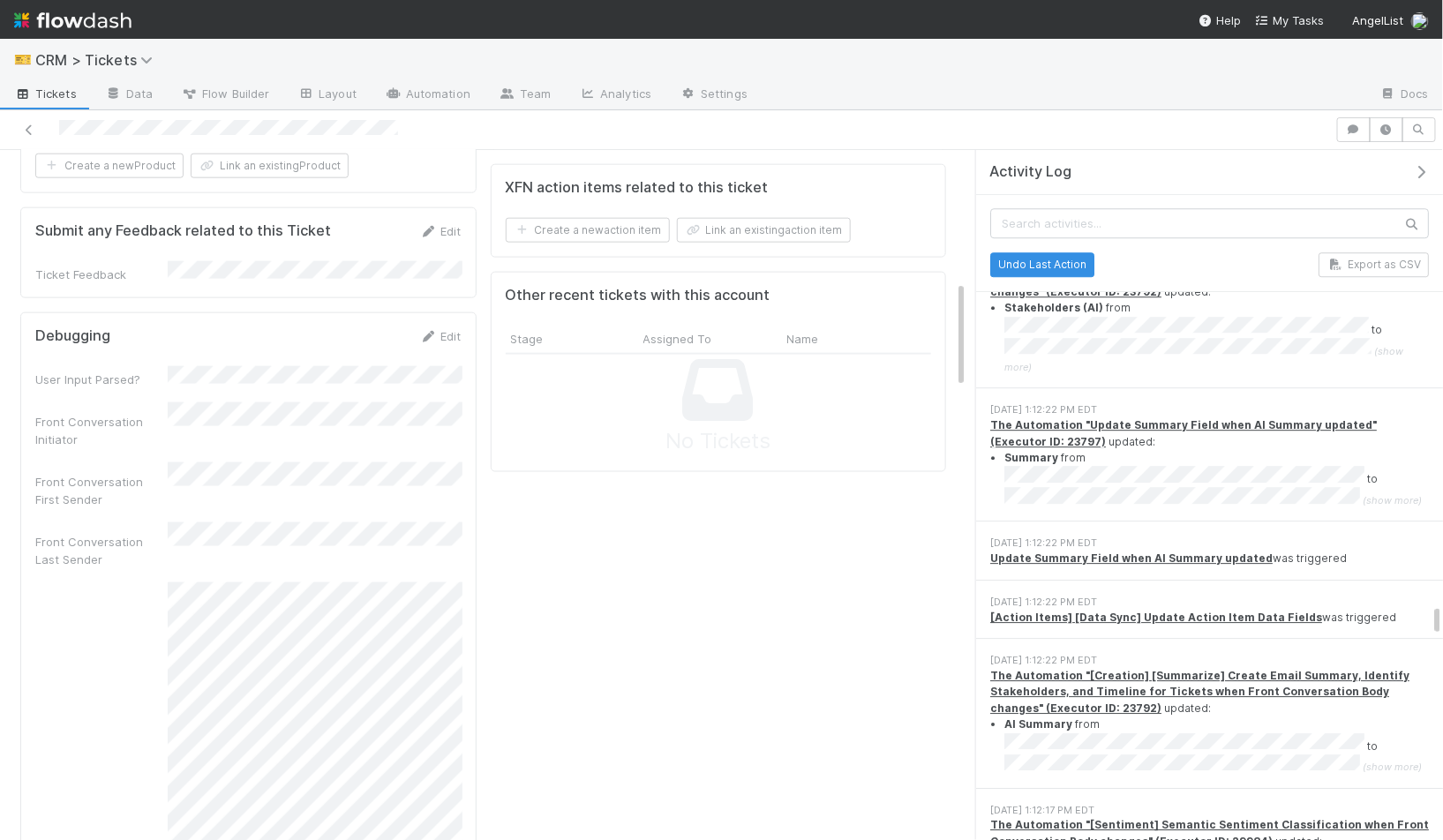
scroll to position [20555, 0]
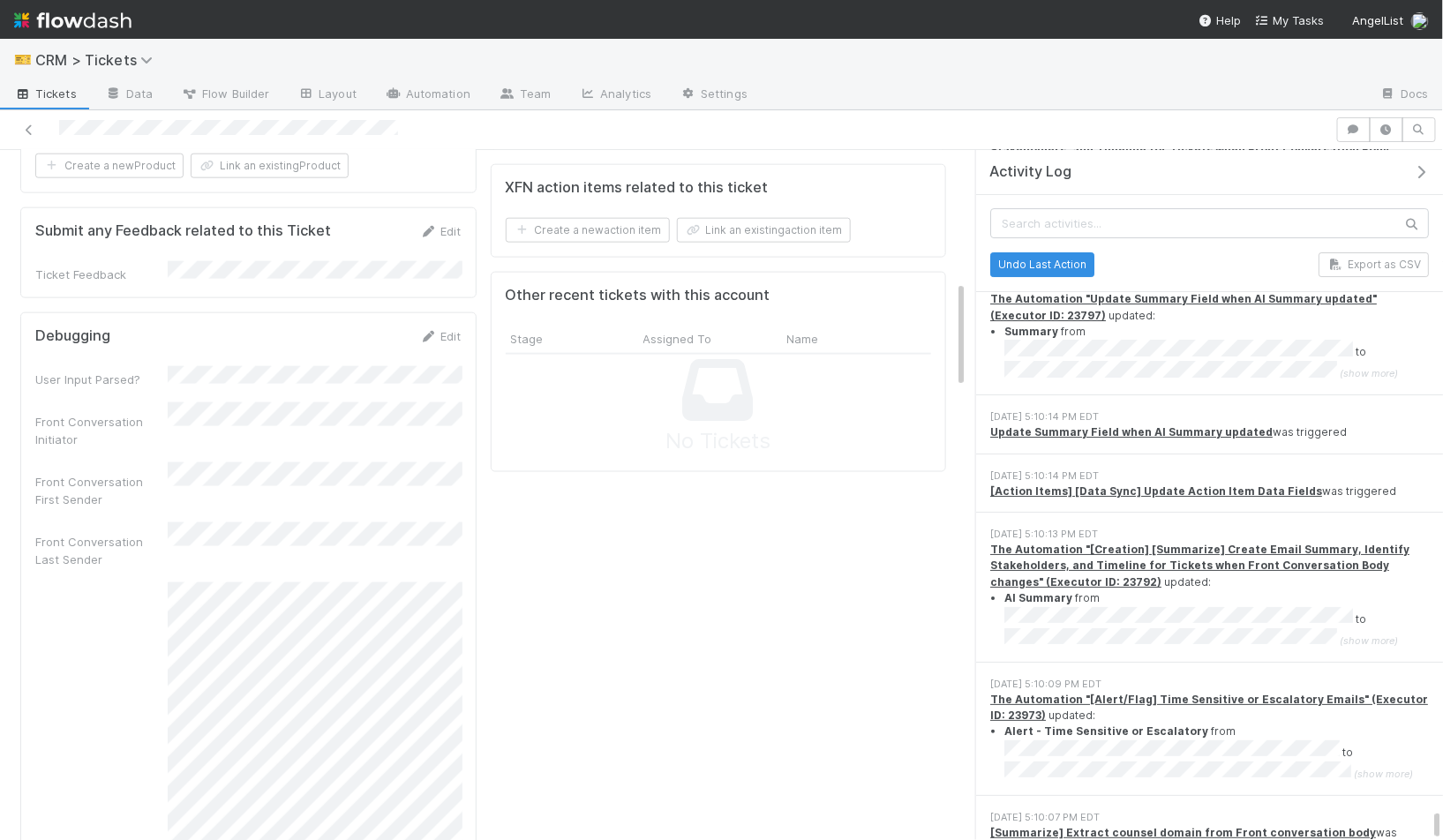
drag, startPoint x: 1437, startPoint y: 557, endPoint x: 1414, endPoint y: 859, distance: 302.9
click at [1414, 839] on html "🎫 CRM > Tickets Tickets Data Flow Builder Layout Automation Team Analytics Sett…" at bounding box center [721, 420] width 1443 height 840
click at [1378, 270] on button "Export as CSV" at bounding box center [1373, 264] width 110 height 24
